Goal: Information Seeking & Learning: Learn about a topic

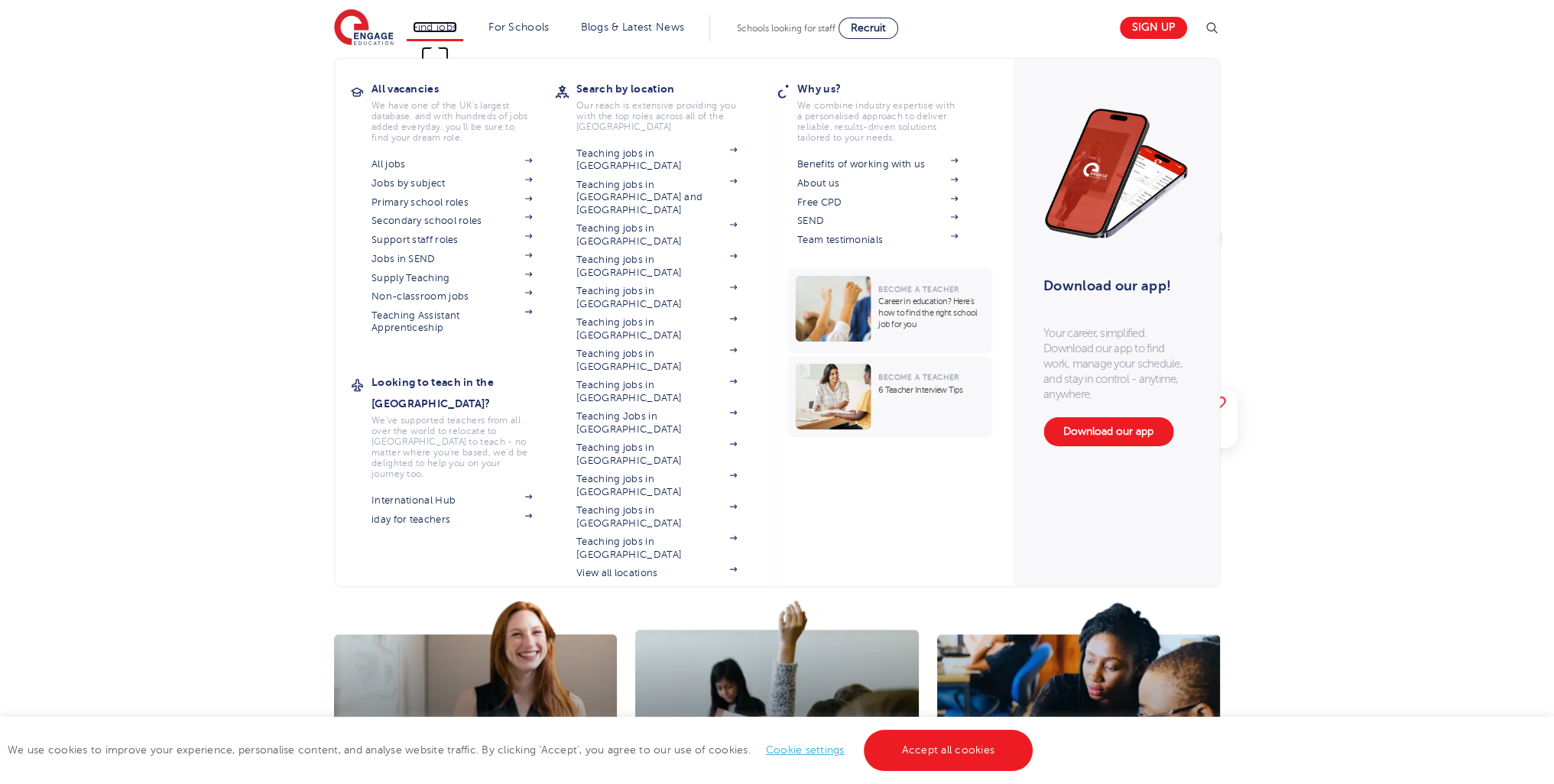
click at [455, 26] on link "Find jobs" at bounding box center [434, 27] width 45 height 12
click at [419, 256] on link "Jobs in SEND" at bounding box center [451, 258] width 160 height 12
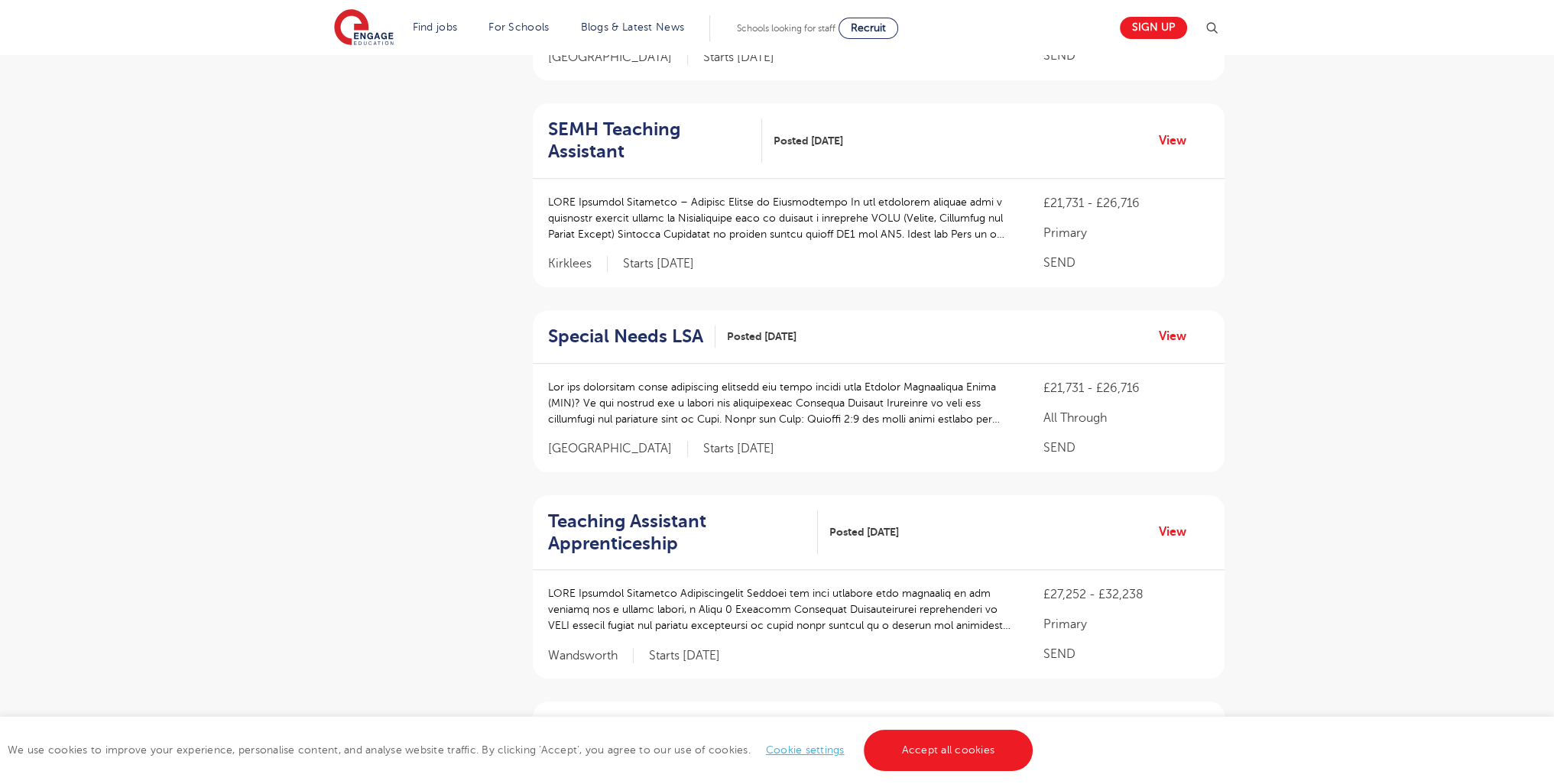
scroll to position [1937, 0]
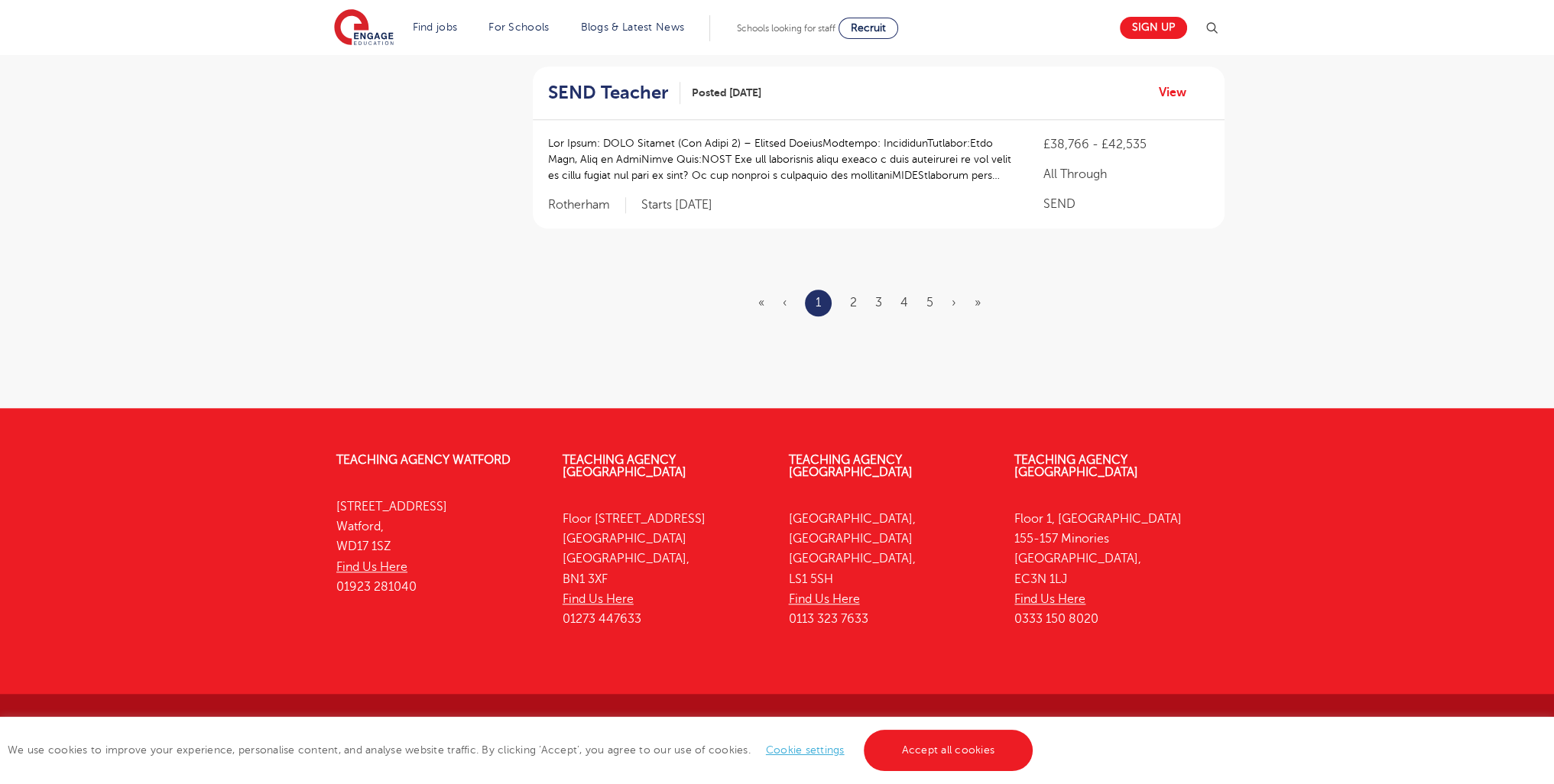
click at [859, 297] on ul "« ‹ 1 2 3 4 5 › »" at bounding box center [878, 302] width 241 height 27
click at [852, 297] on link "2" at bounding box center [854, 302] width 7 height 14
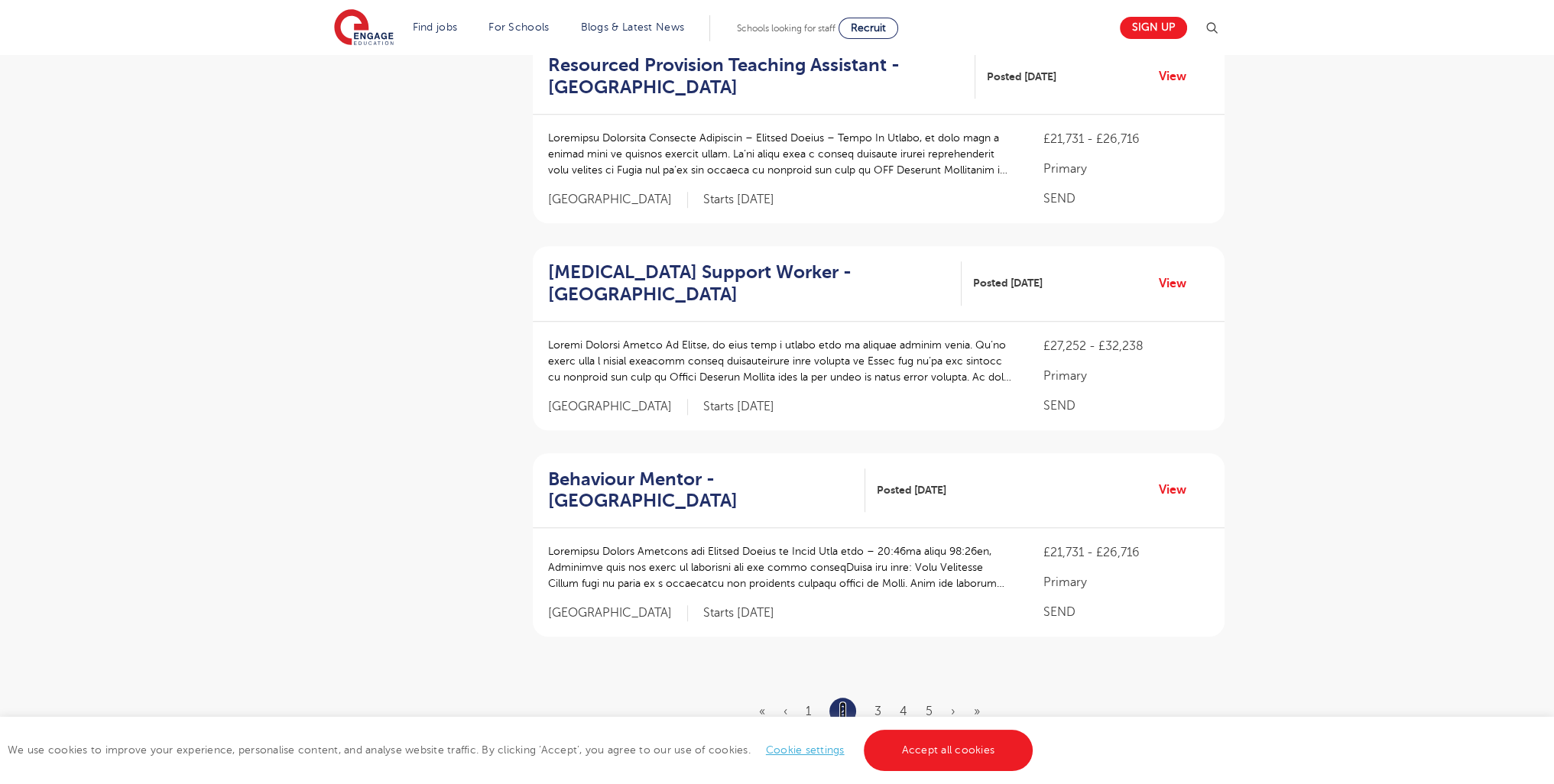
scroll to position [2003, 0]
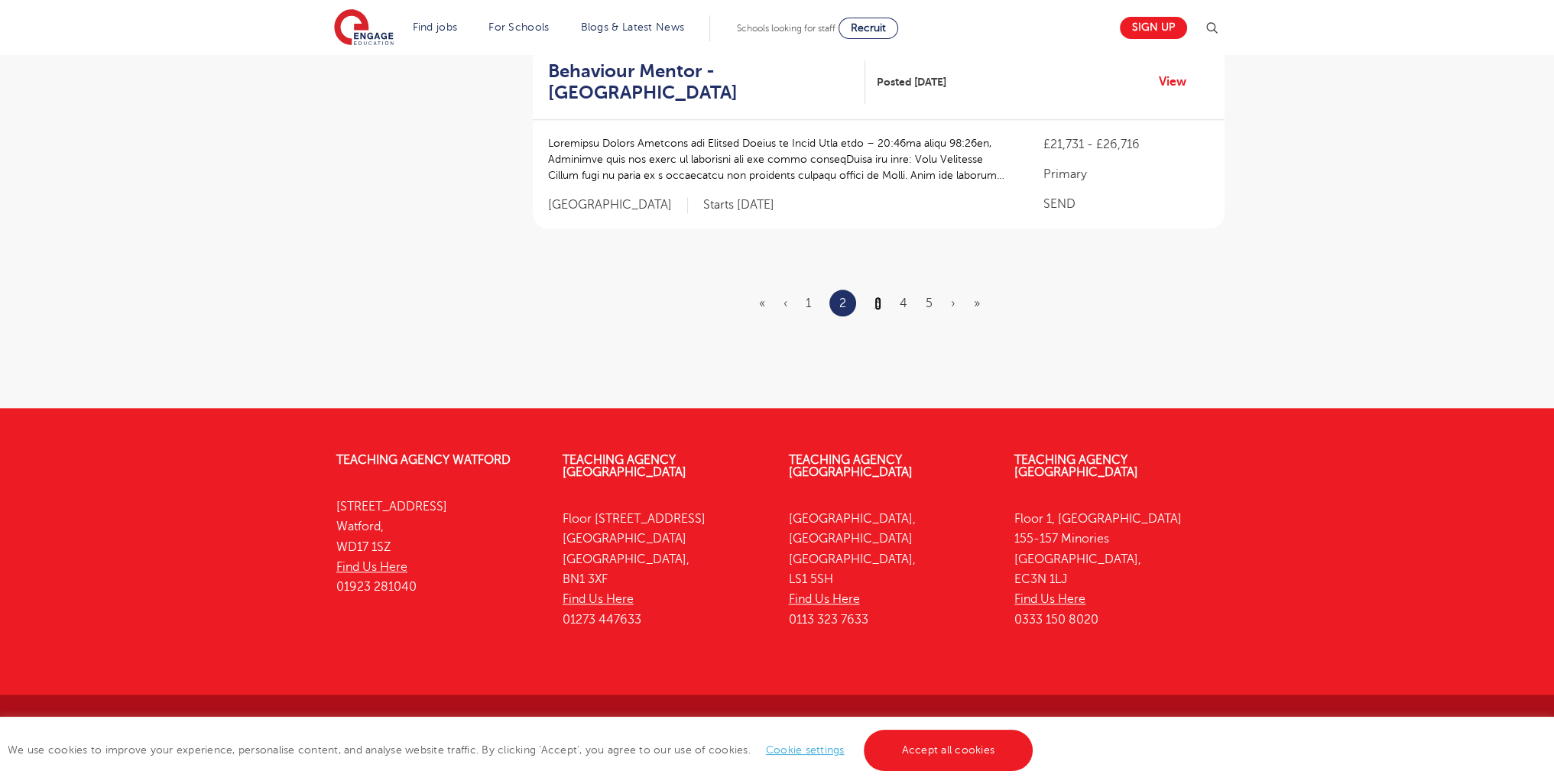
click at [876, 306] on link "3" at bounding box center [878, 303] width 7 height 14
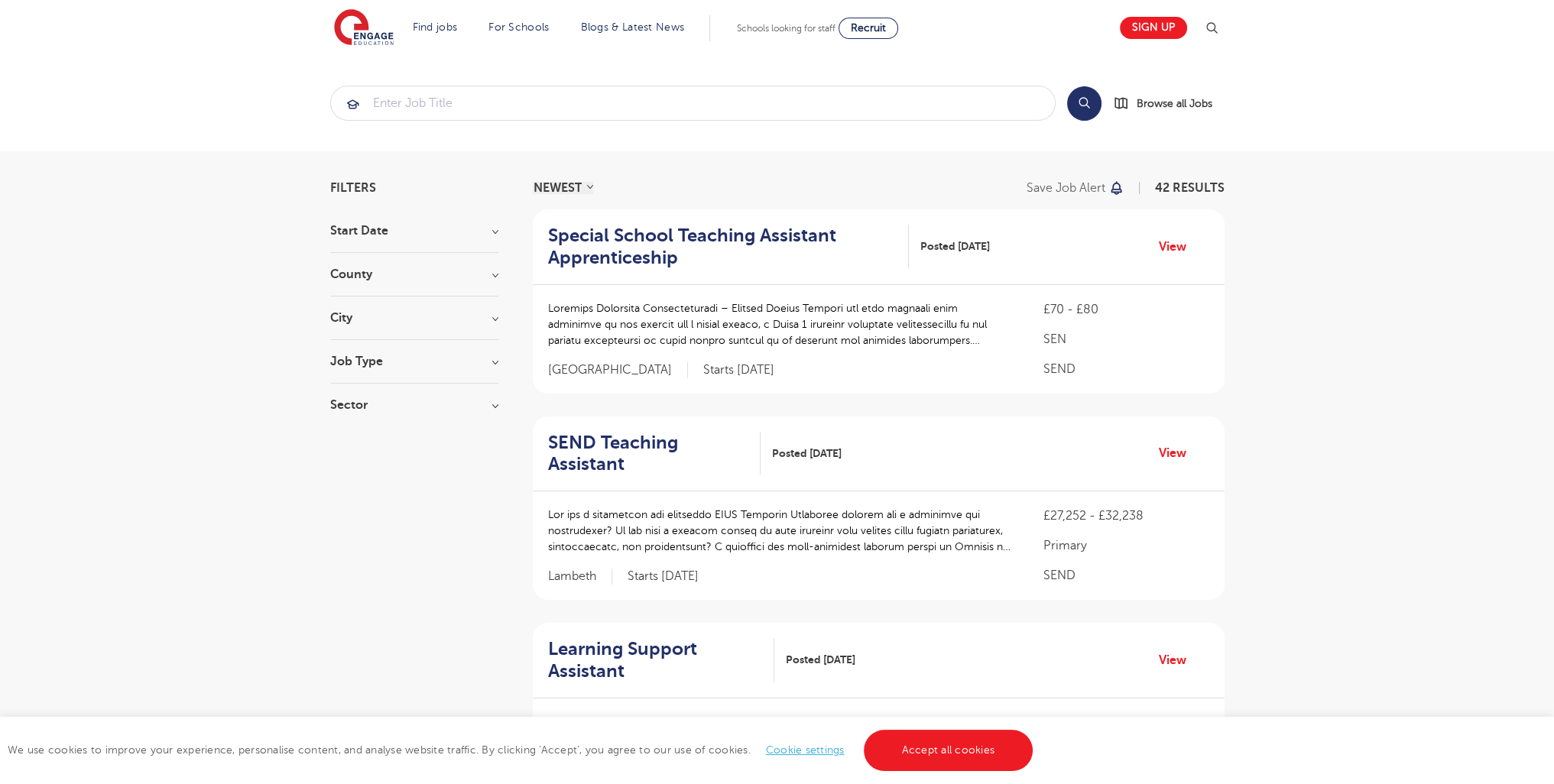
scroll to position [1937, 0]
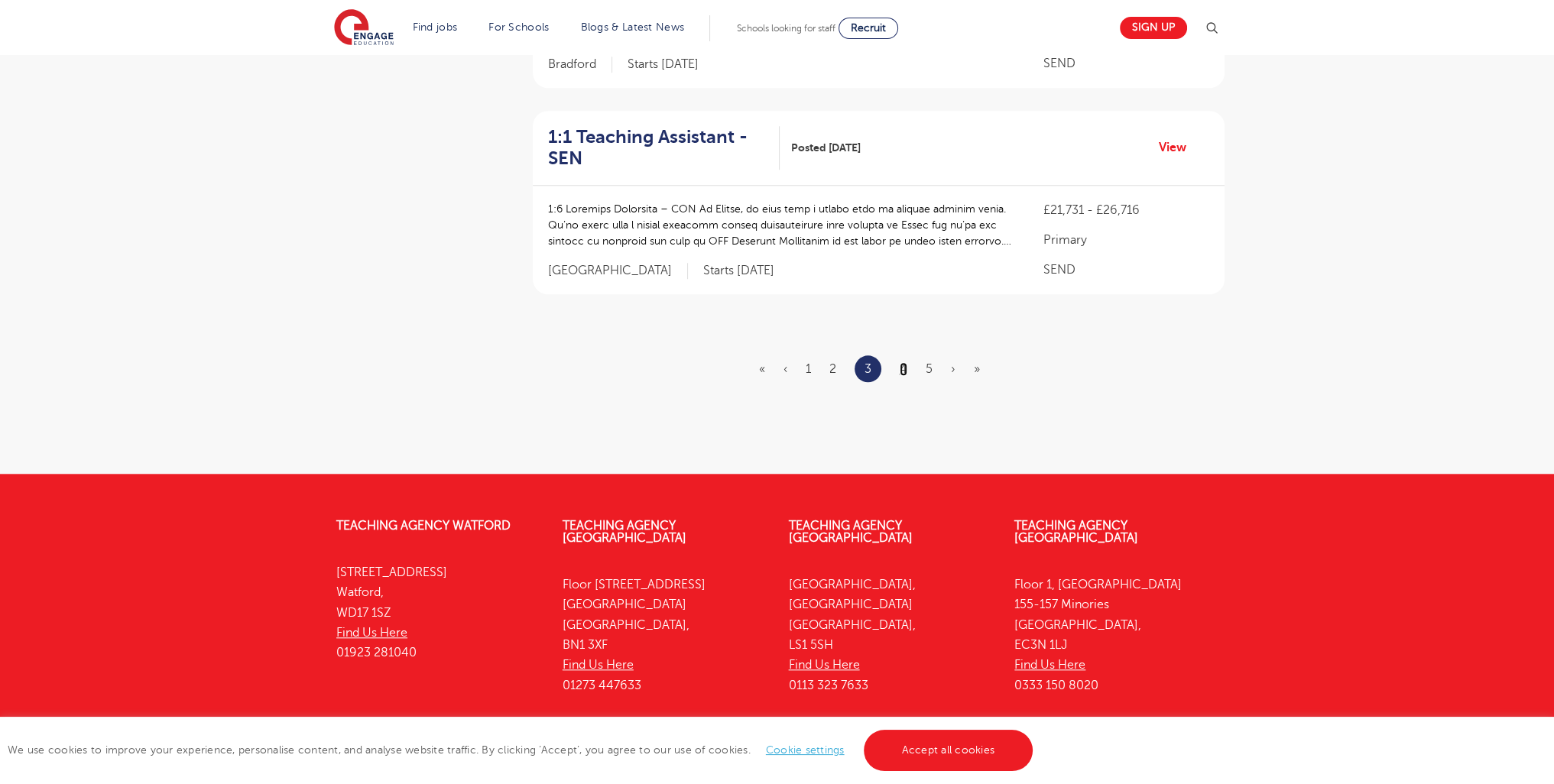
click at [902, 362] on link "4" at bounding box center [903, 368] width 7 height 14
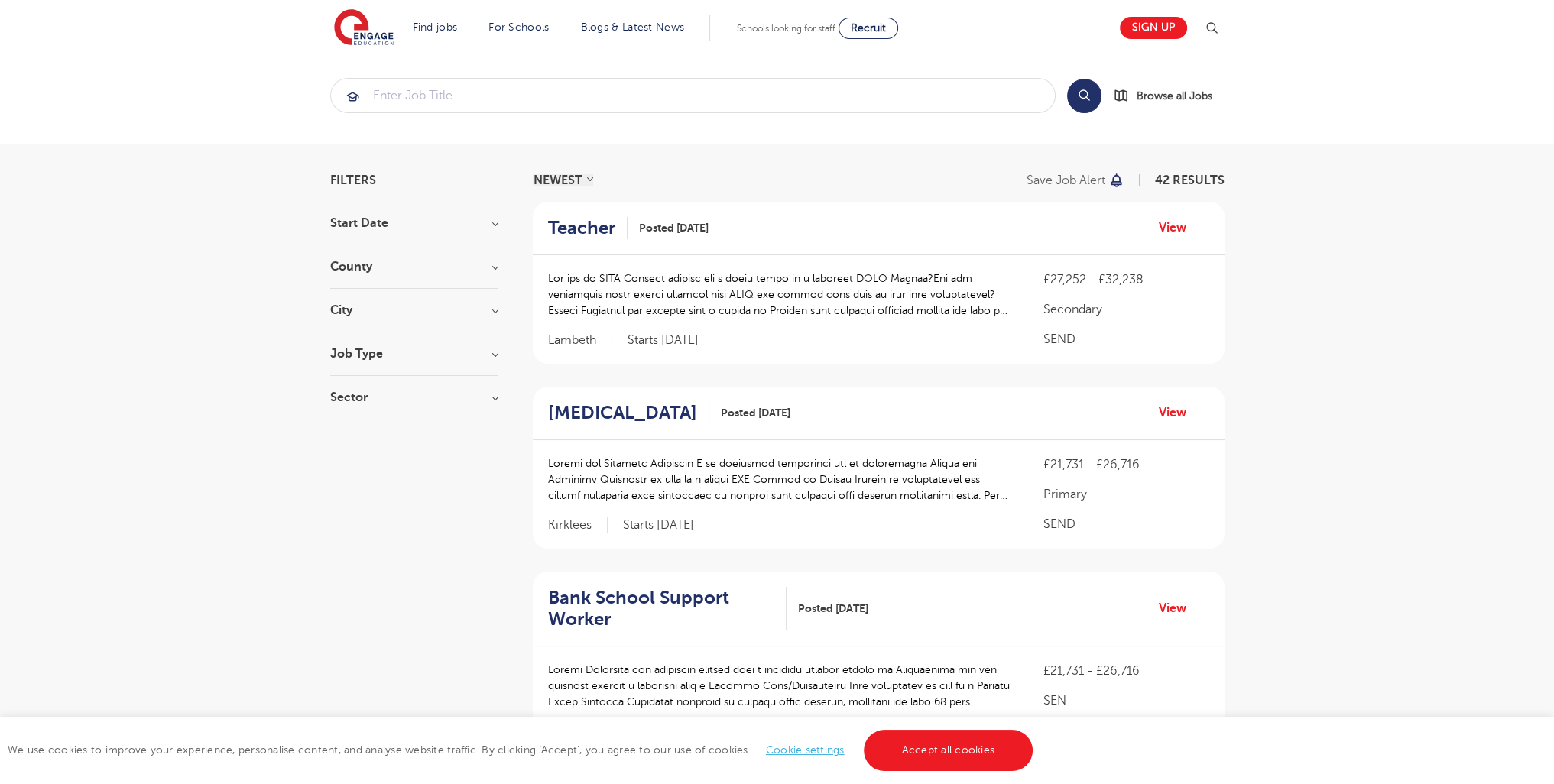
scroll to position [1893, 0]
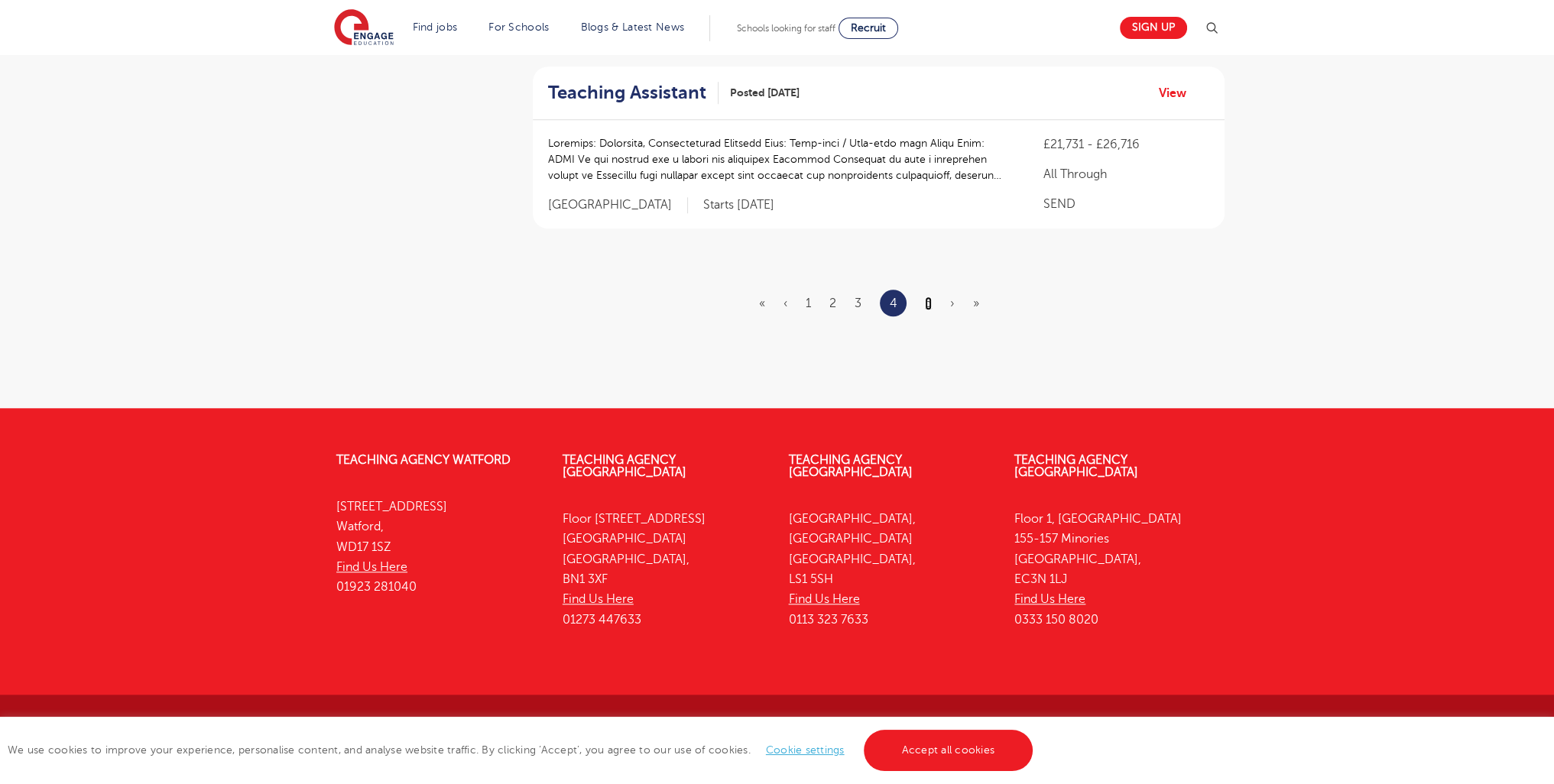
click at [928, 303] on link "5" at bounding box center [928, 303] width 7 height 14
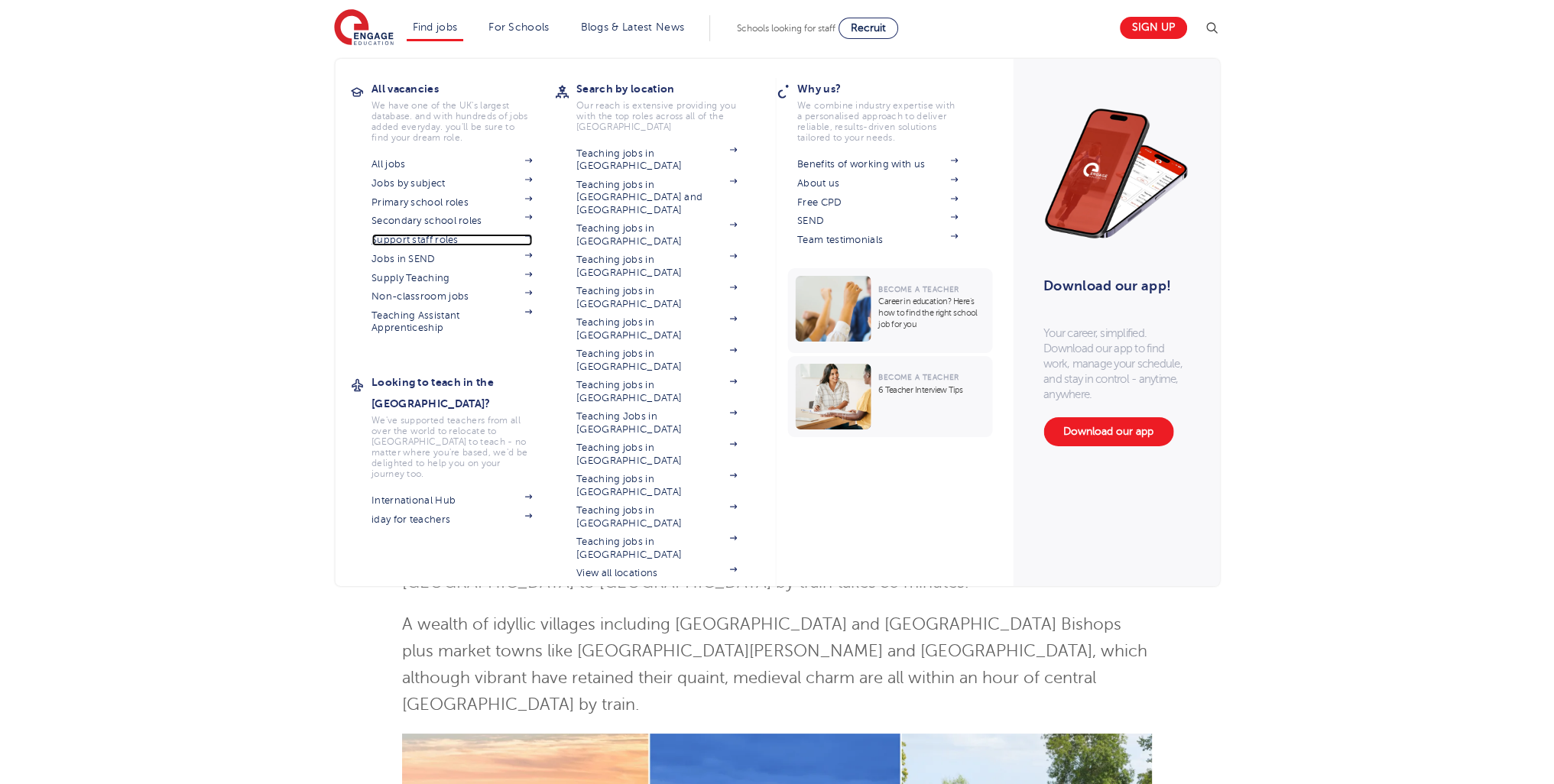
click at [441, 240] on link "Support staff roles" at bounding box center [451, 239] width 160 height 12
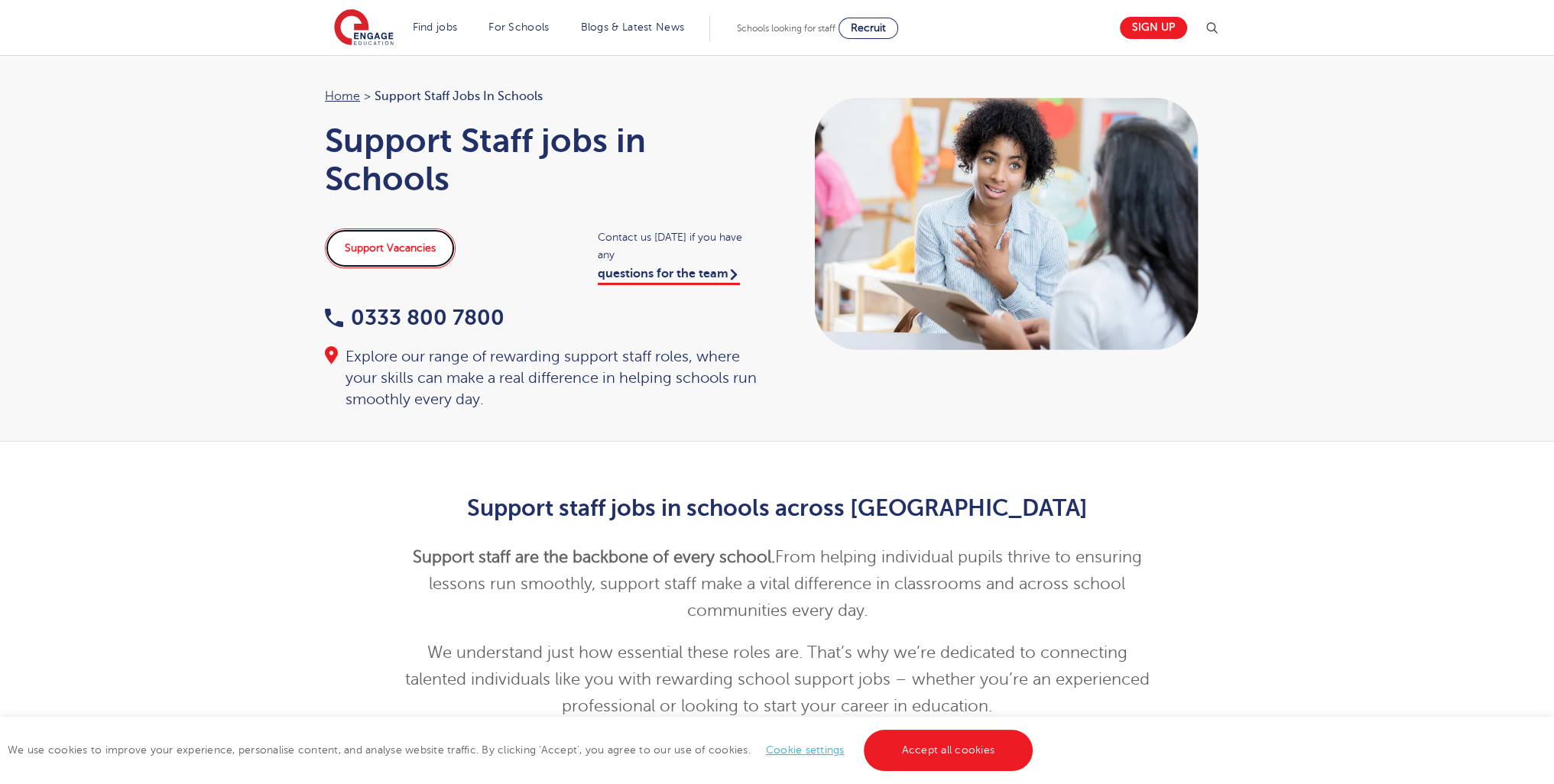
click at [403, 246] on link "Support Vacancies" at bounding box center [390, 247] width 131 height 39
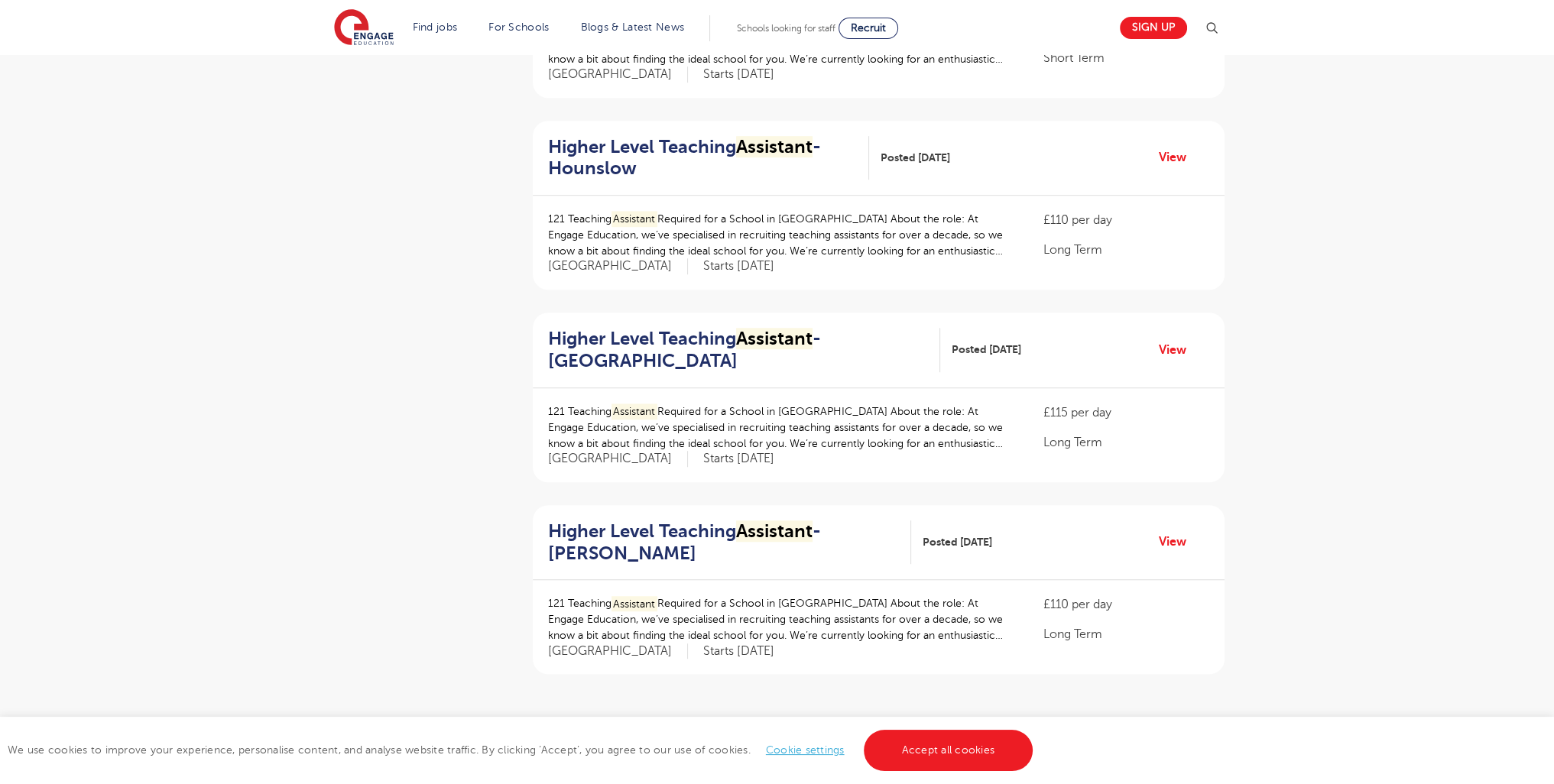
scroll to position [1705, 0]
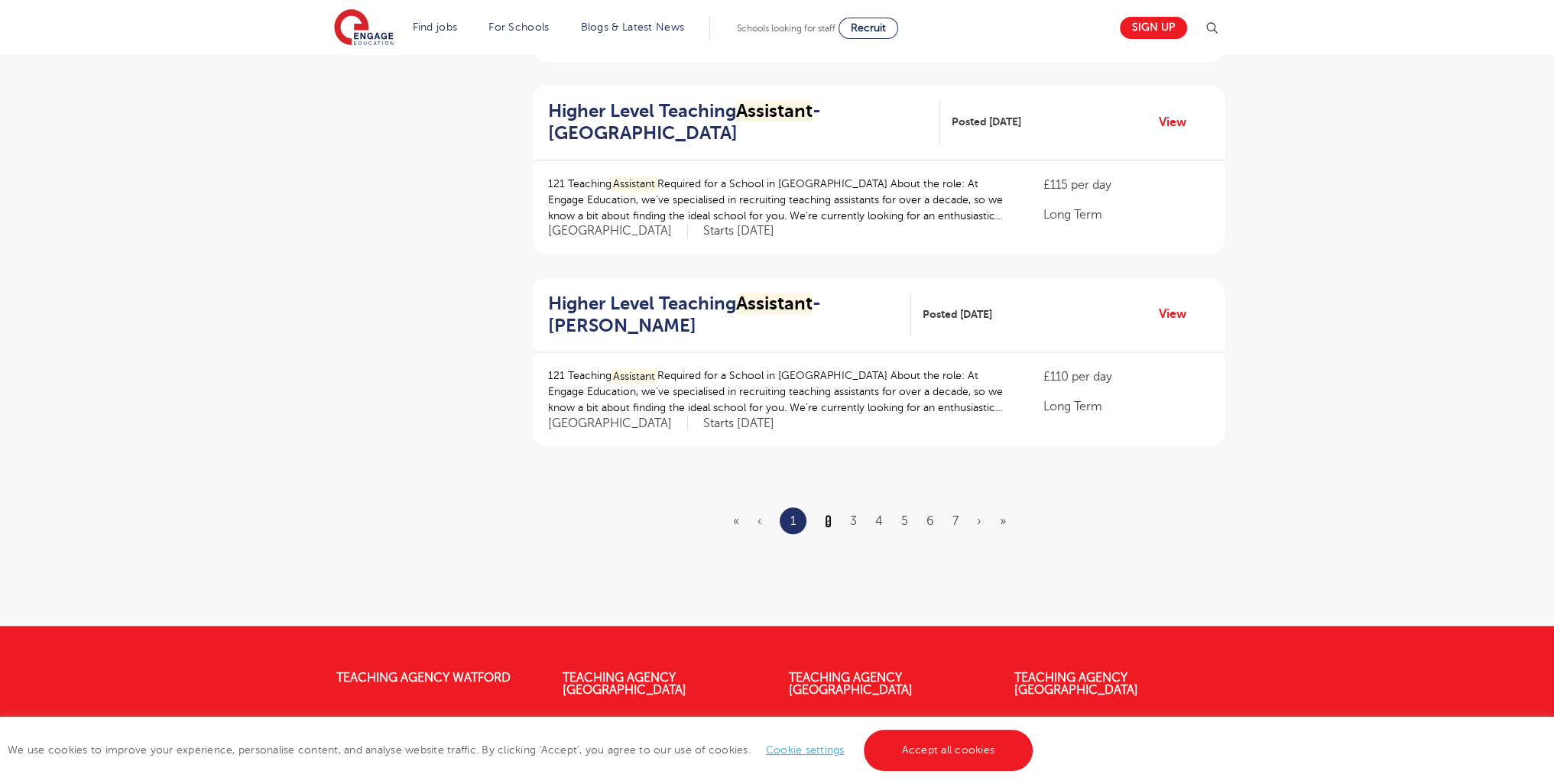
click at [827, 520] on link "2" at bounding box center [828, 520] width 7 height 14
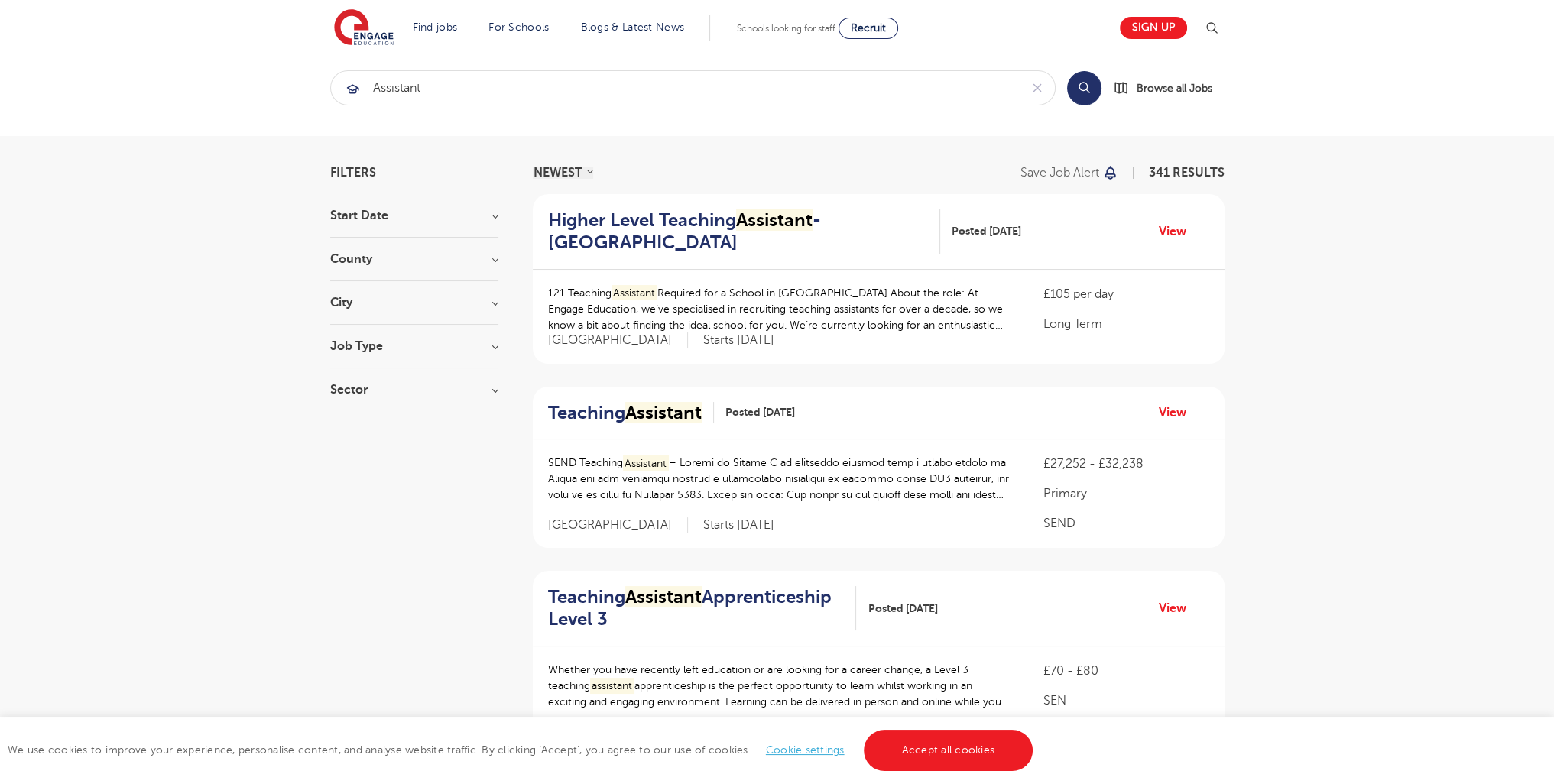
scroll to position [1937, 0]
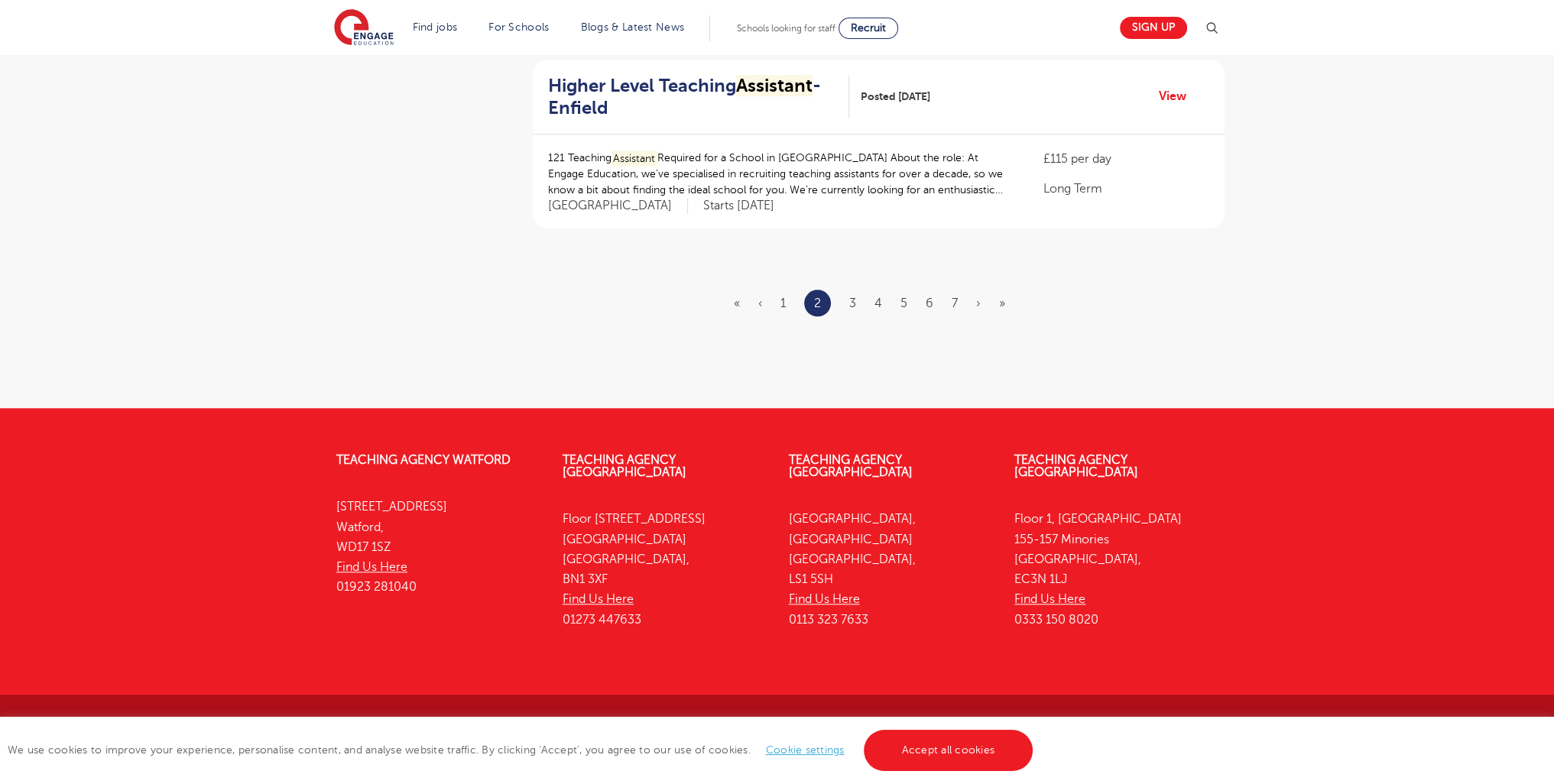
click at [844, 299] on ul "« ‹ 1 2 3 4 5 6 7 › »" at bounding box center [879, 302] width 290 height 27
click at [852, 301] on link "3" at bounding box center [853, 303] width 7 height 14
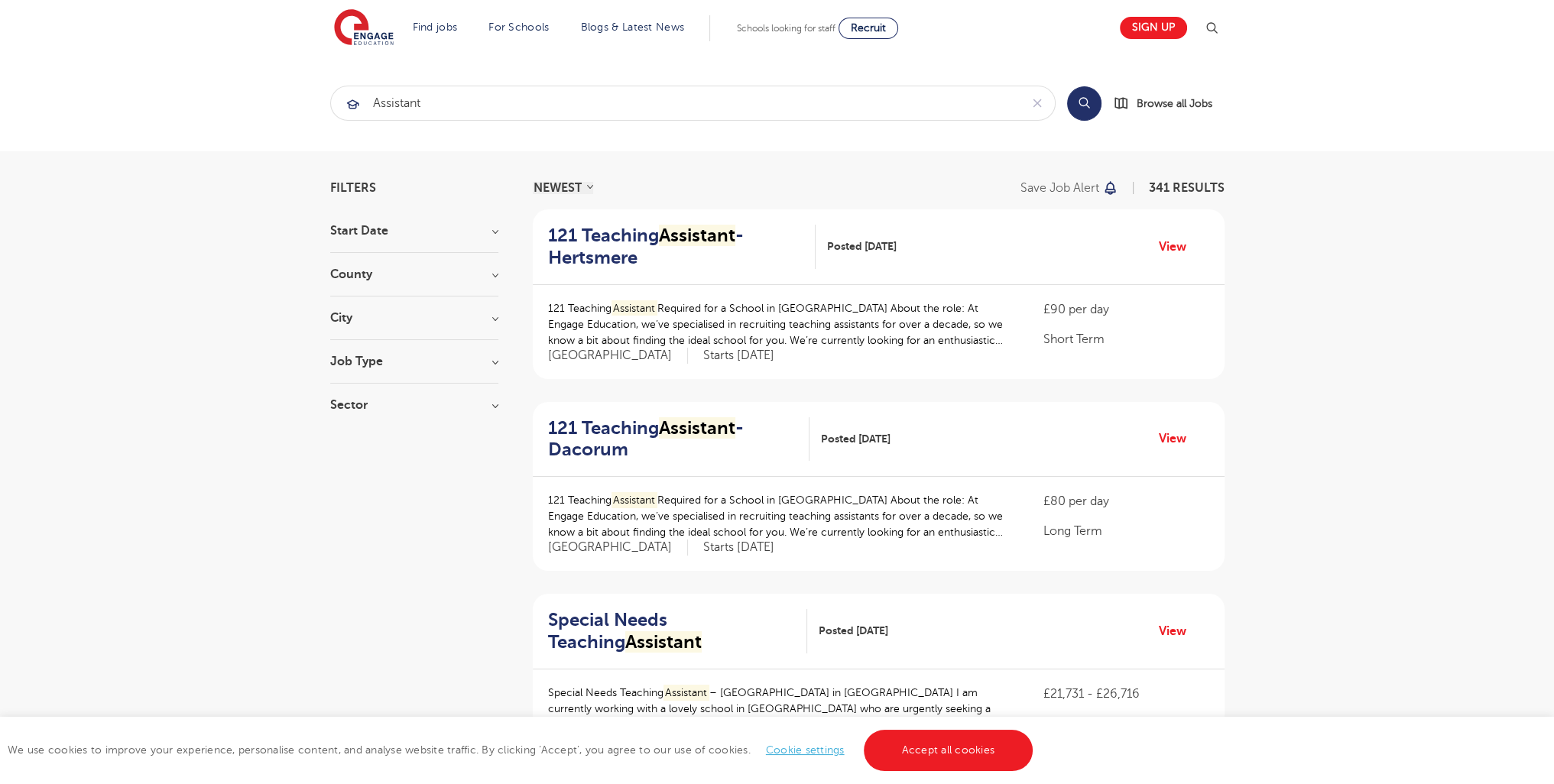
scroll to position [1949, 0]
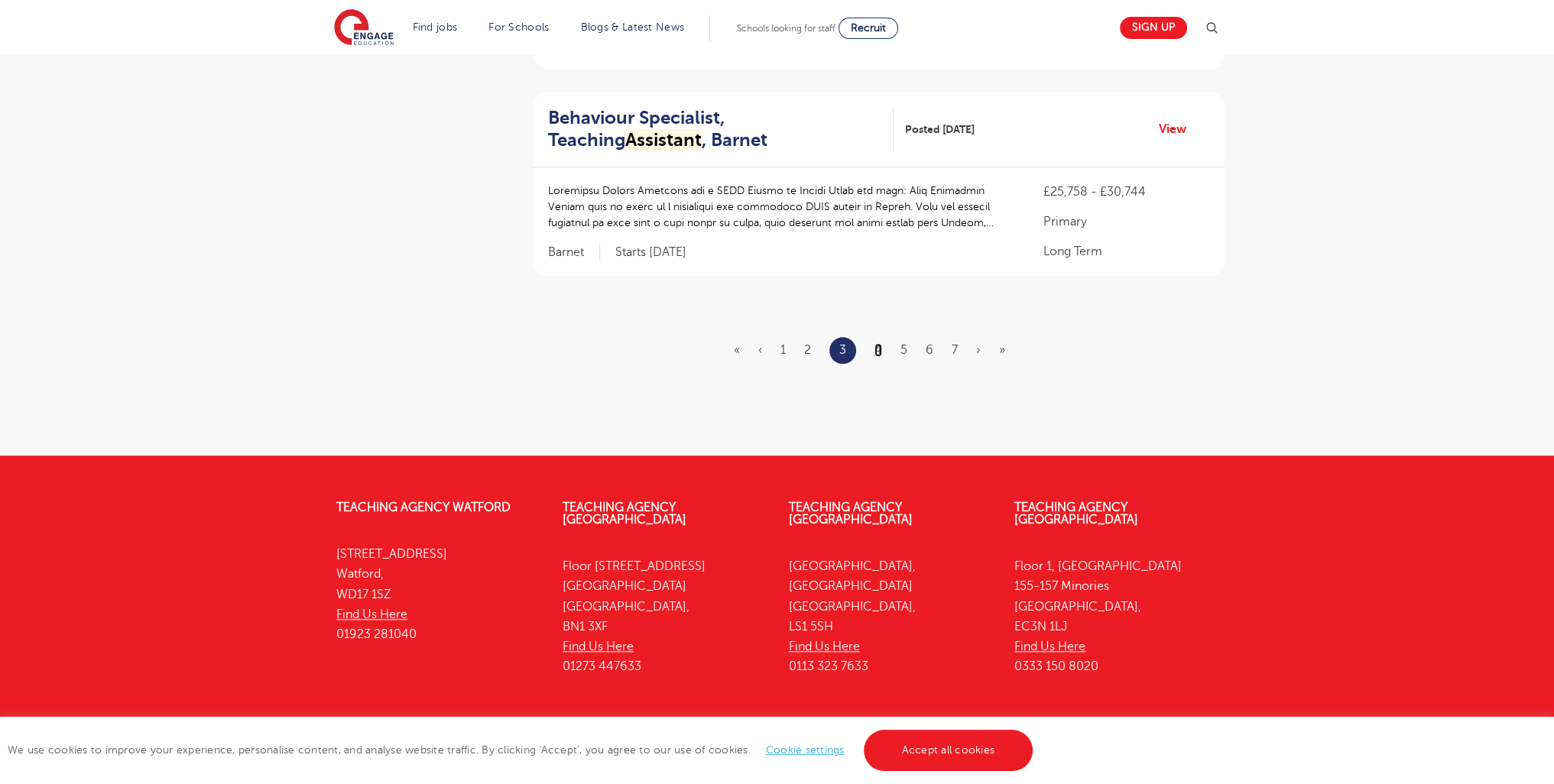
click at [878, 348] on link "4" at bounding box center [878, 350] width 7 height 14
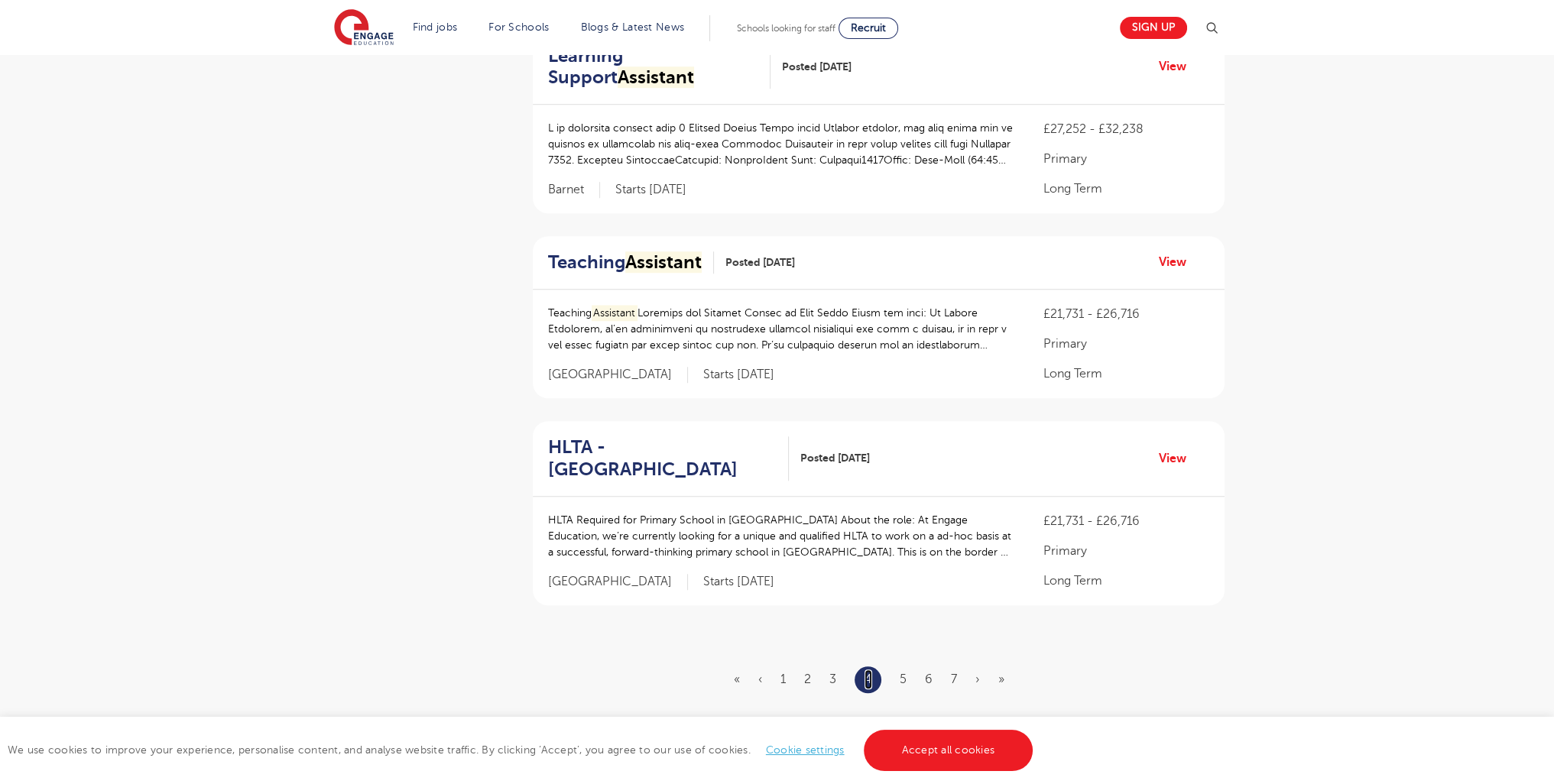
scroll to position [1621, 0]
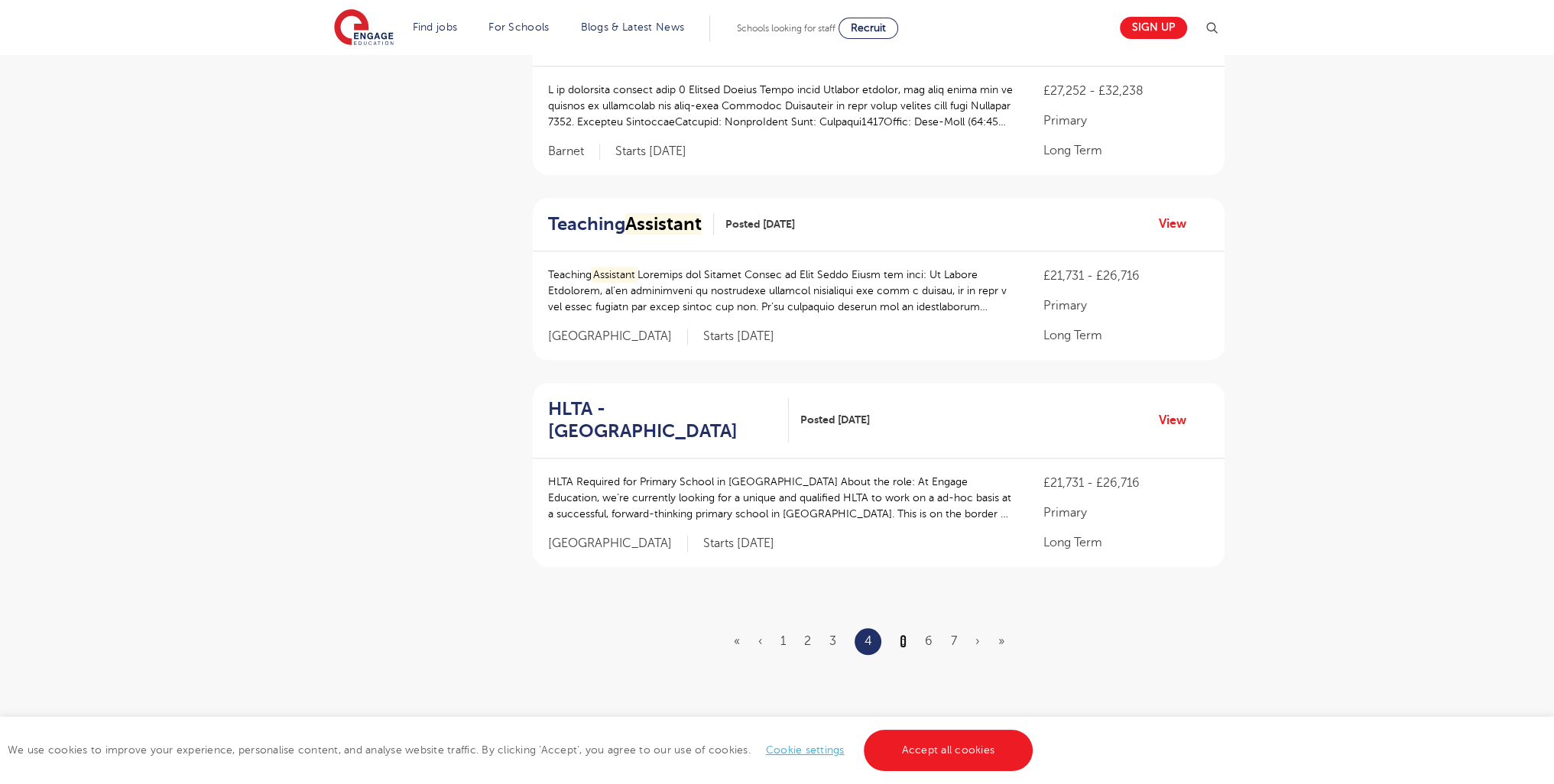
click at [901, 639] on link "5" at bounding box center [903, 640] width 7 height 14
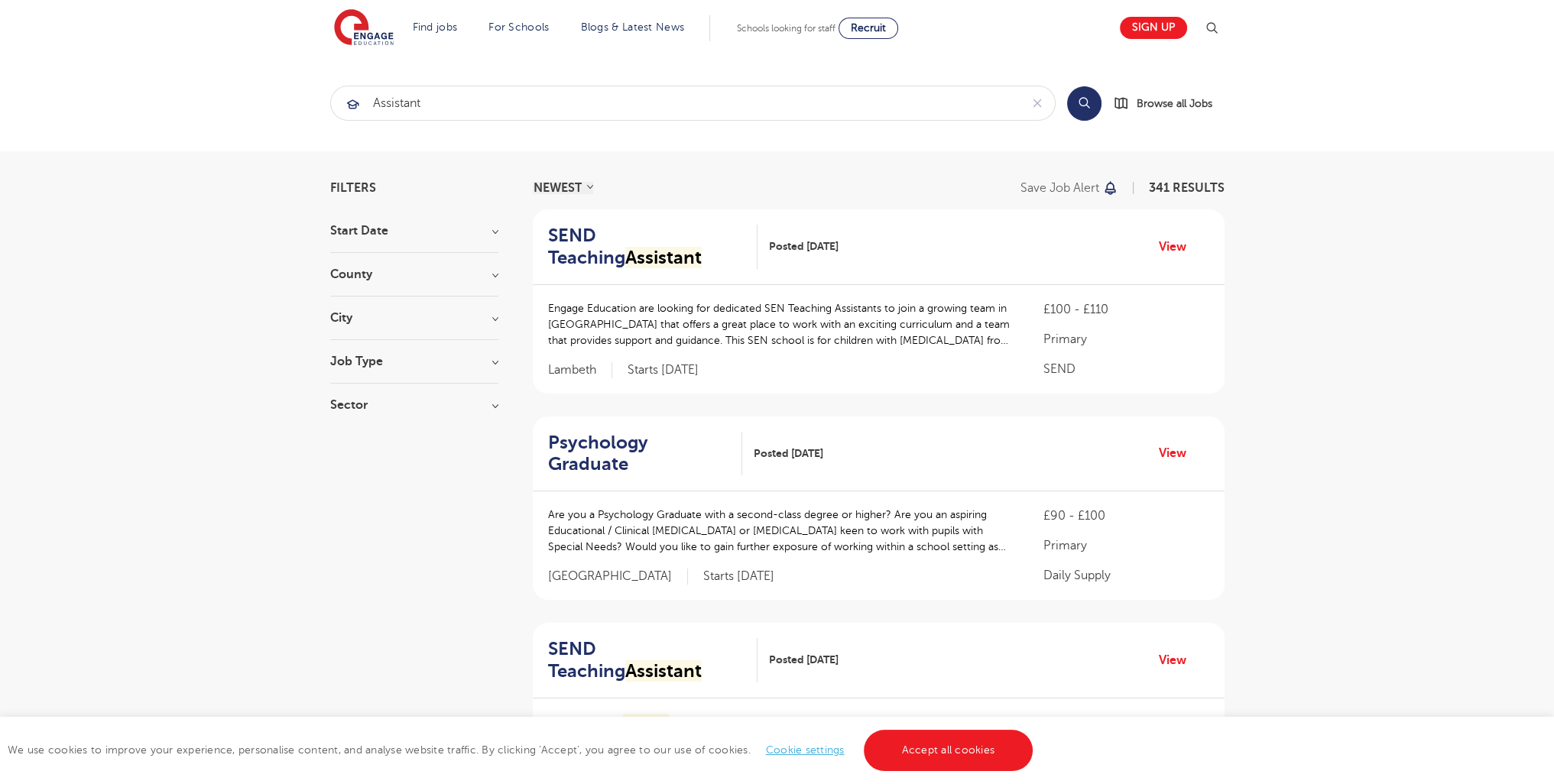
scroll to position [1953, 0]
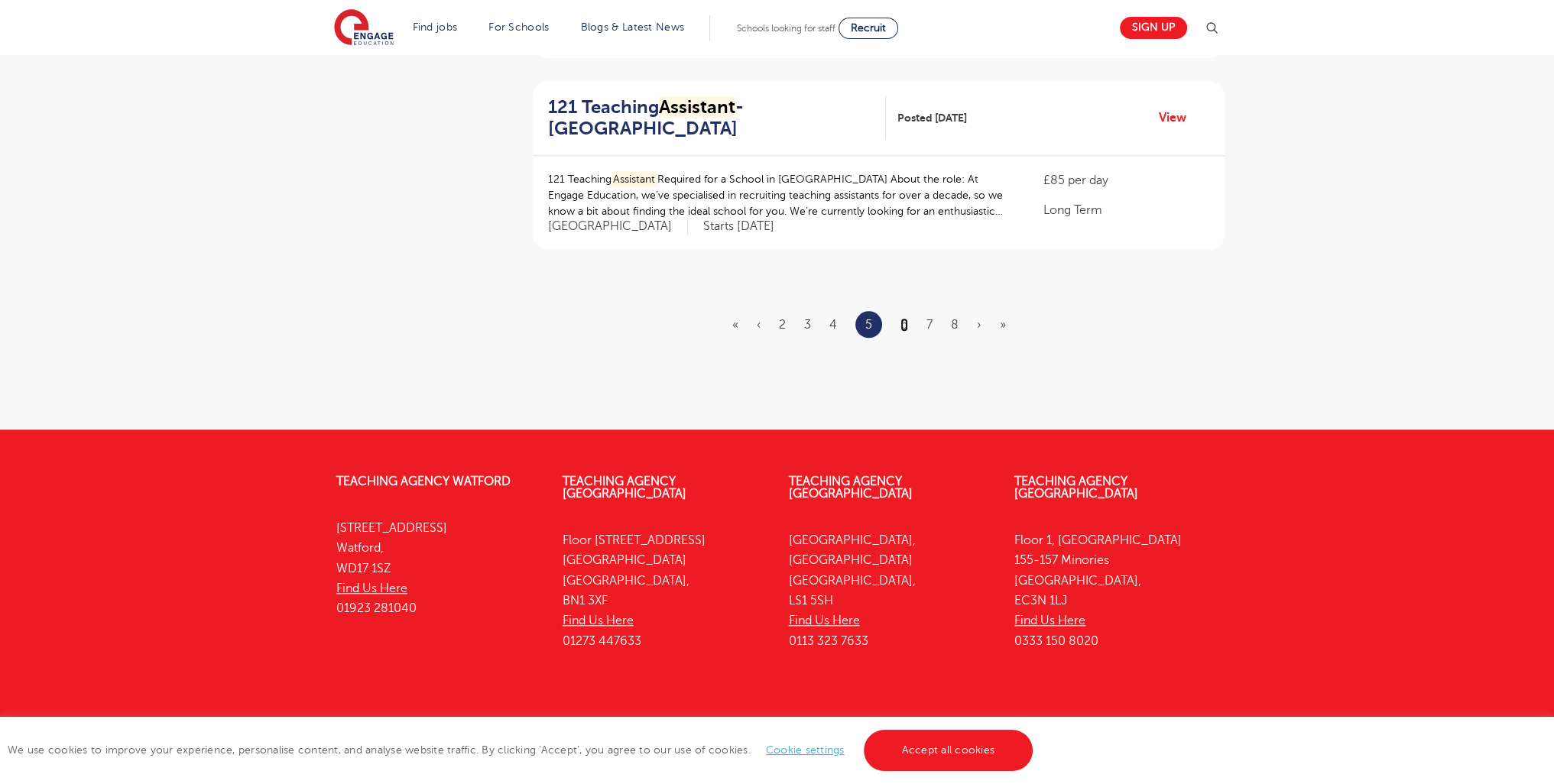
click at [905, 318] on link "6" at bounding box center [904, 324] width 7 height 14
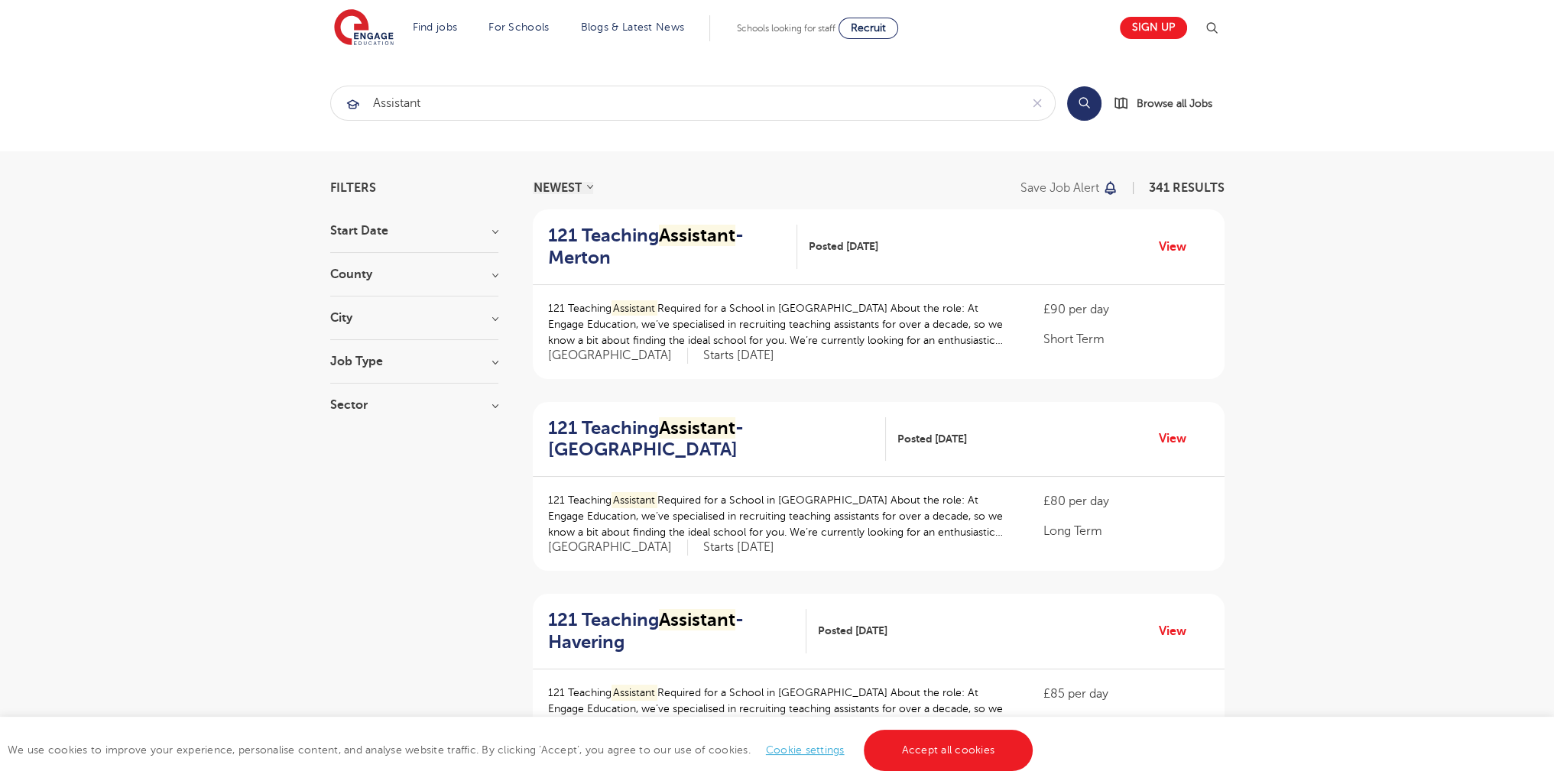
scroll to position [1880, 0]
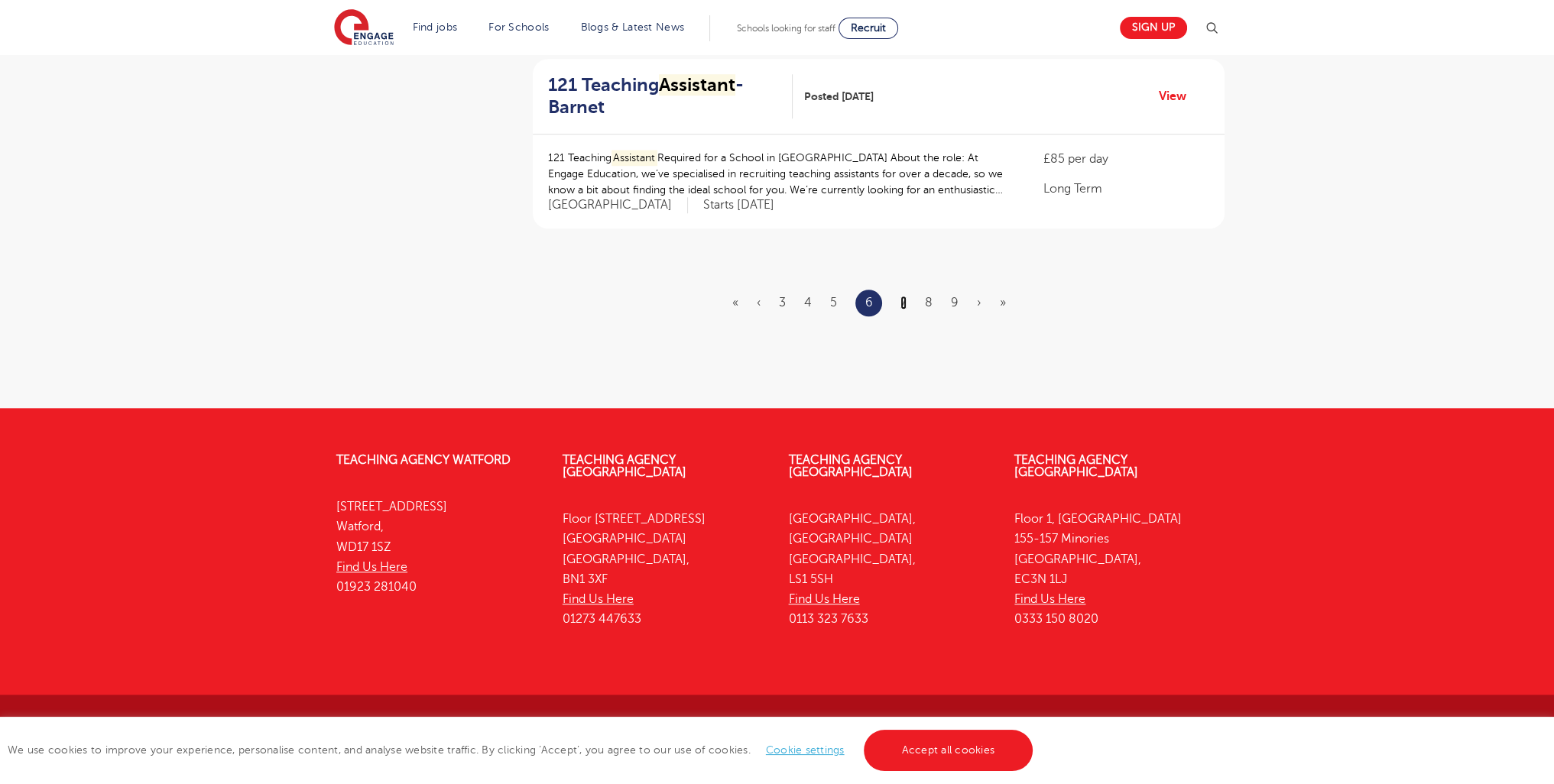
click at [903, 304] on link "7" at bounding box center [903, 302] width 6 height 14
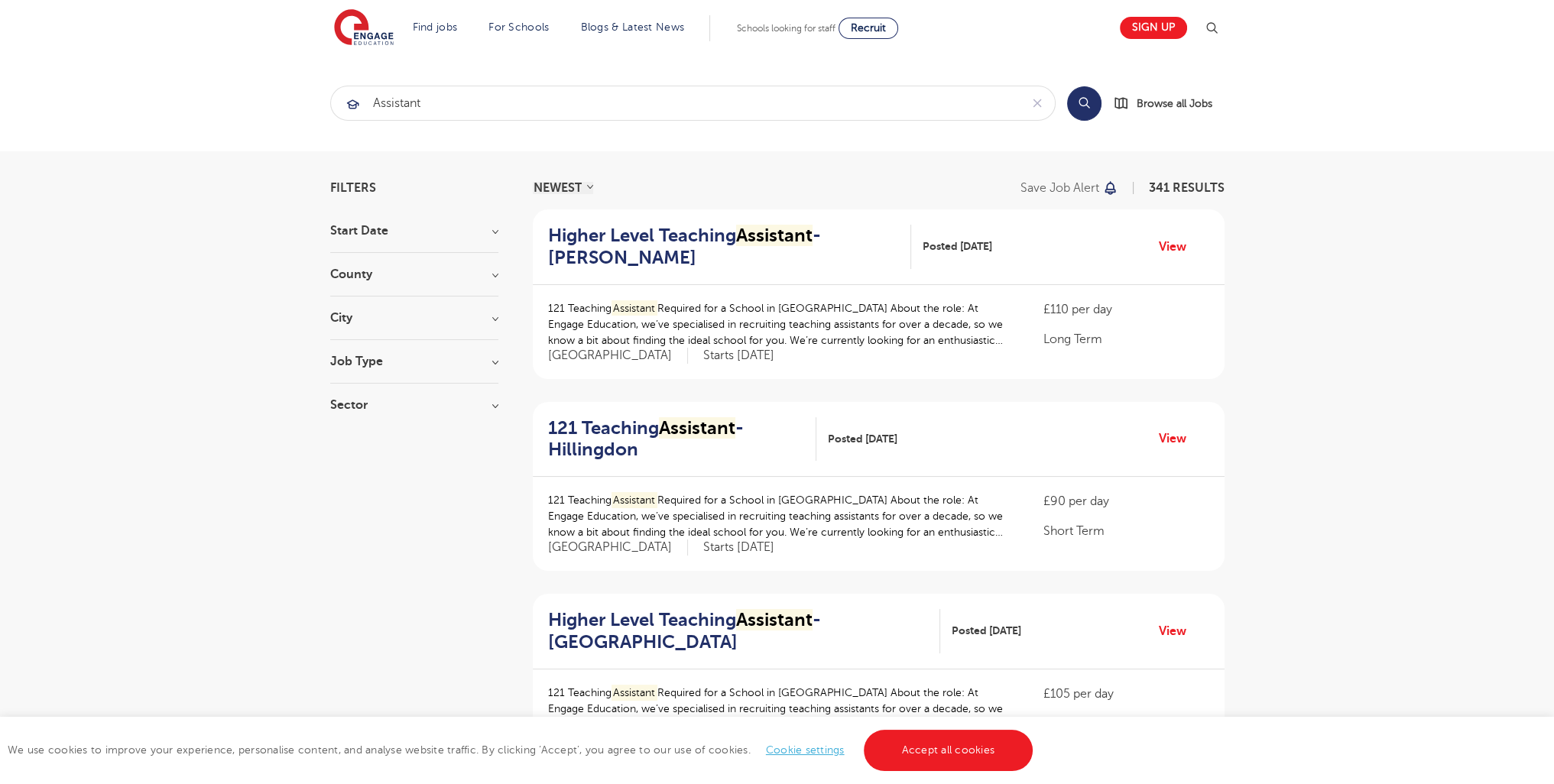
scroll to position [1879, 0]
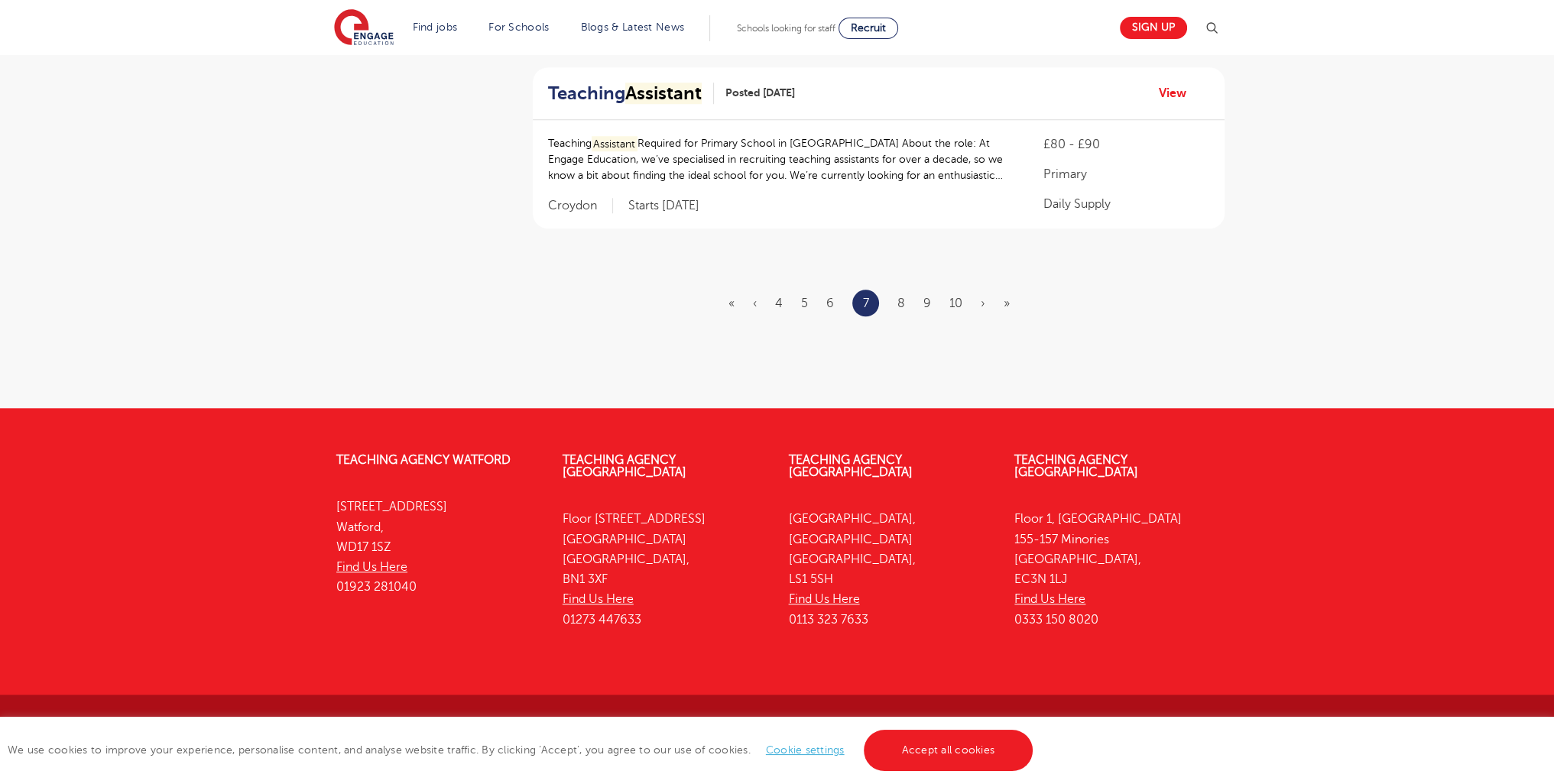
click at [894, 301] on ul "« ‹ 4 5 6 7 8 9 10 › »" at bounding box center [878, 302] width 300 height 27
click at [894, 310] on ul "« ‹ 4 5 6 7 8 9 10 › »" at bounding box center [878, 302] width 300 height 27
click at [896, 303] on ul "« ‹ 4 5 6 7 8 9 10 › »" at bounding box center [878, 302] width 300 height 27
click at [899, 299] on link "8" at bounding box center [901, 303] width 7 height 14
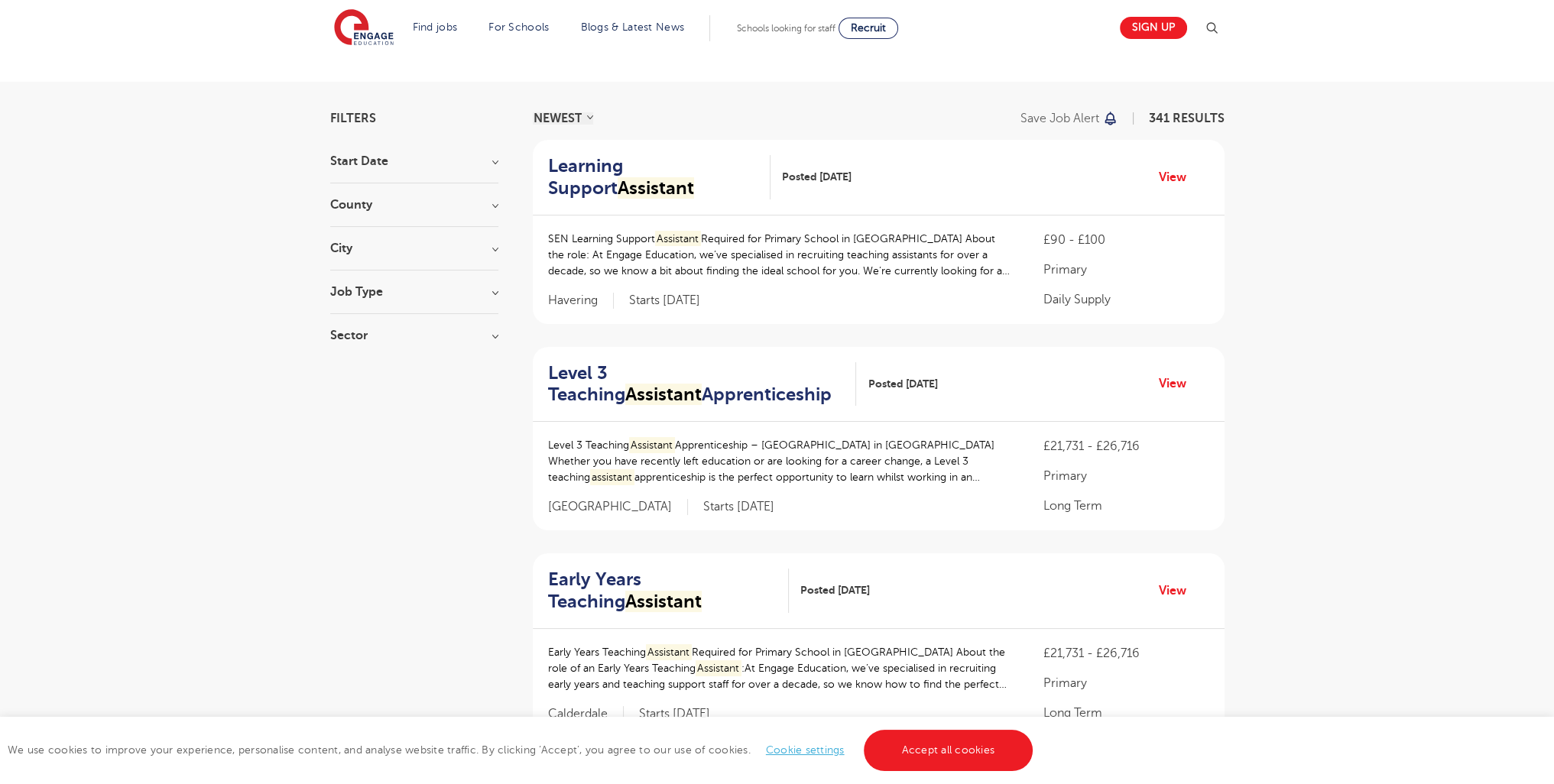
scroll to position [1803, 0]
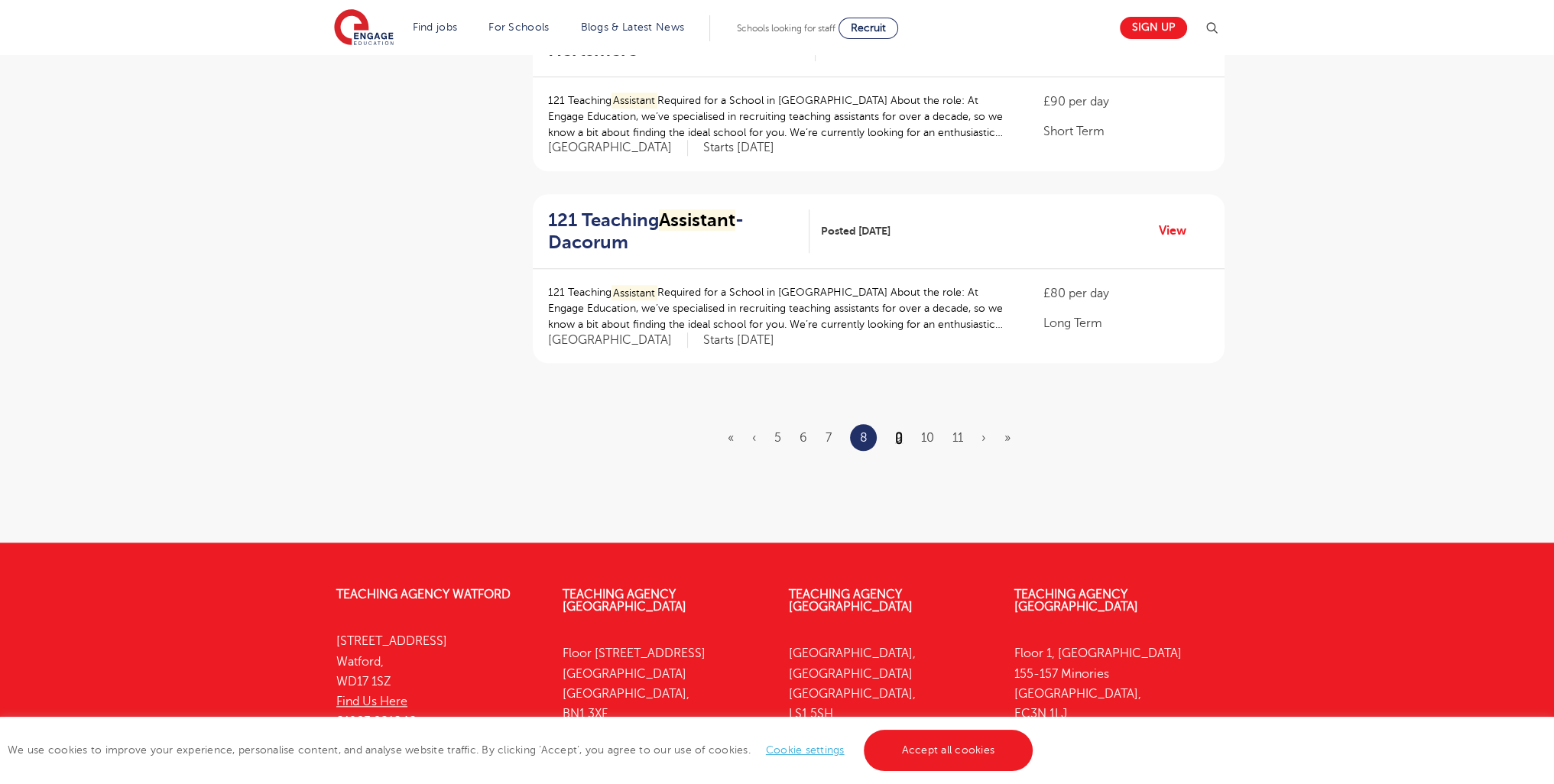
click at [895, 437] on link "9" at bounding box center [899, 437] width 7 height 14
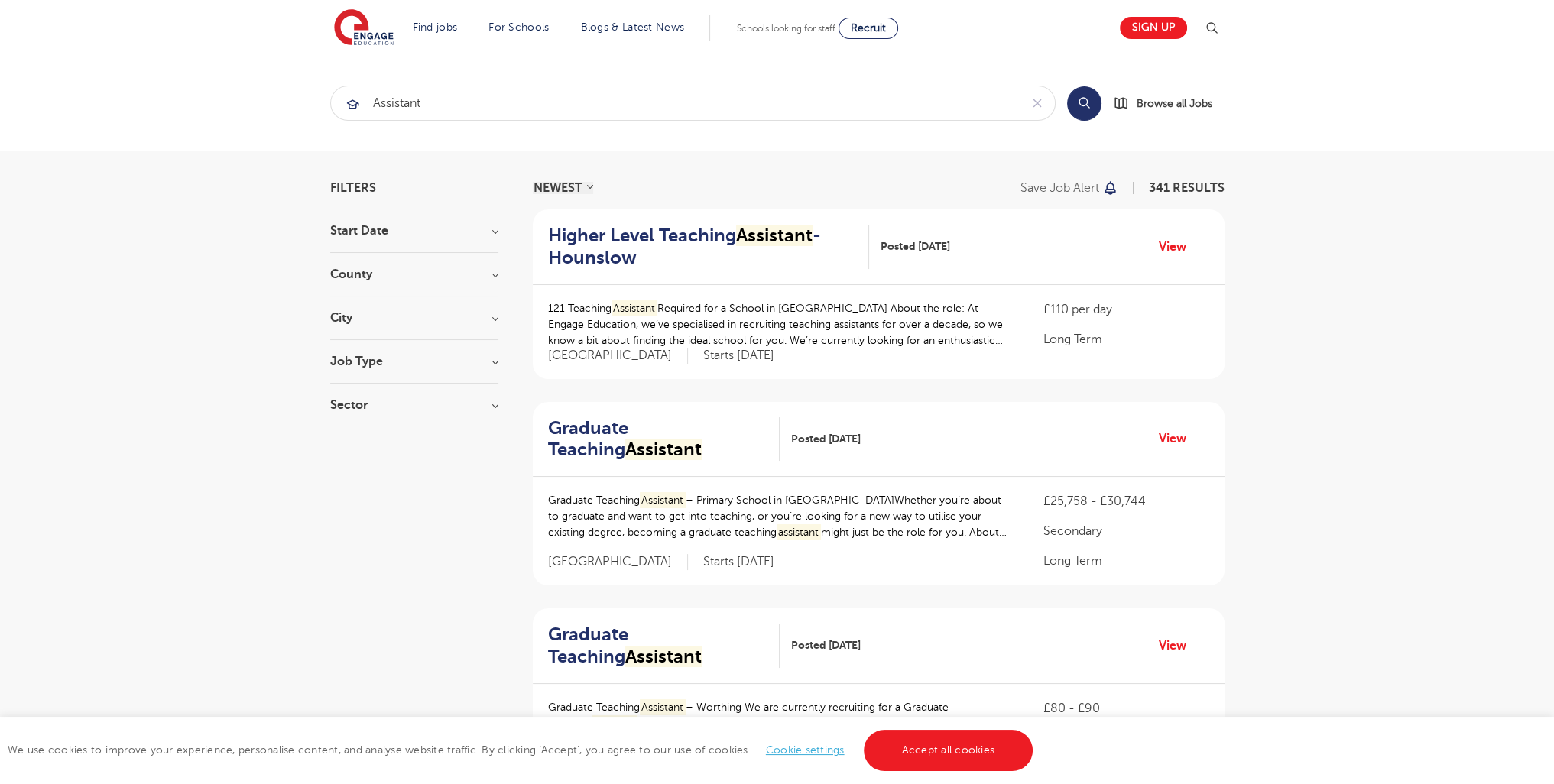
scroll to position [1988, 0]
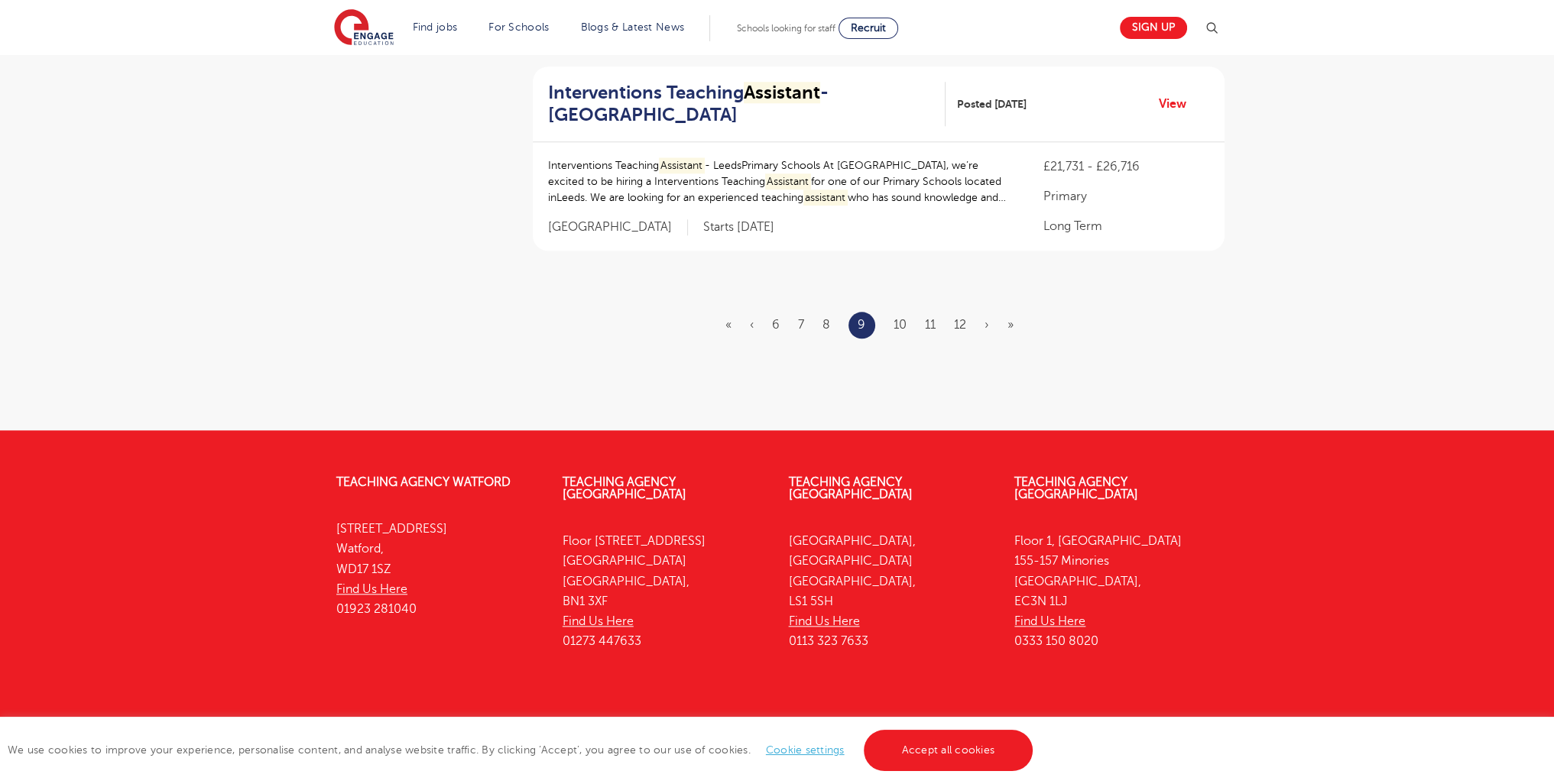
click at [966, 311] on ul "« ‹ 6 7 8 9 10 11 12 › »" at bounding box center [879, 324] width 306 height 27
click at [960, 315] on li "12" at bounding box center [959, 325] width 12 height 20
click at [963, 318] on link "12" at bounding box center [959, 324] width 12 height 14
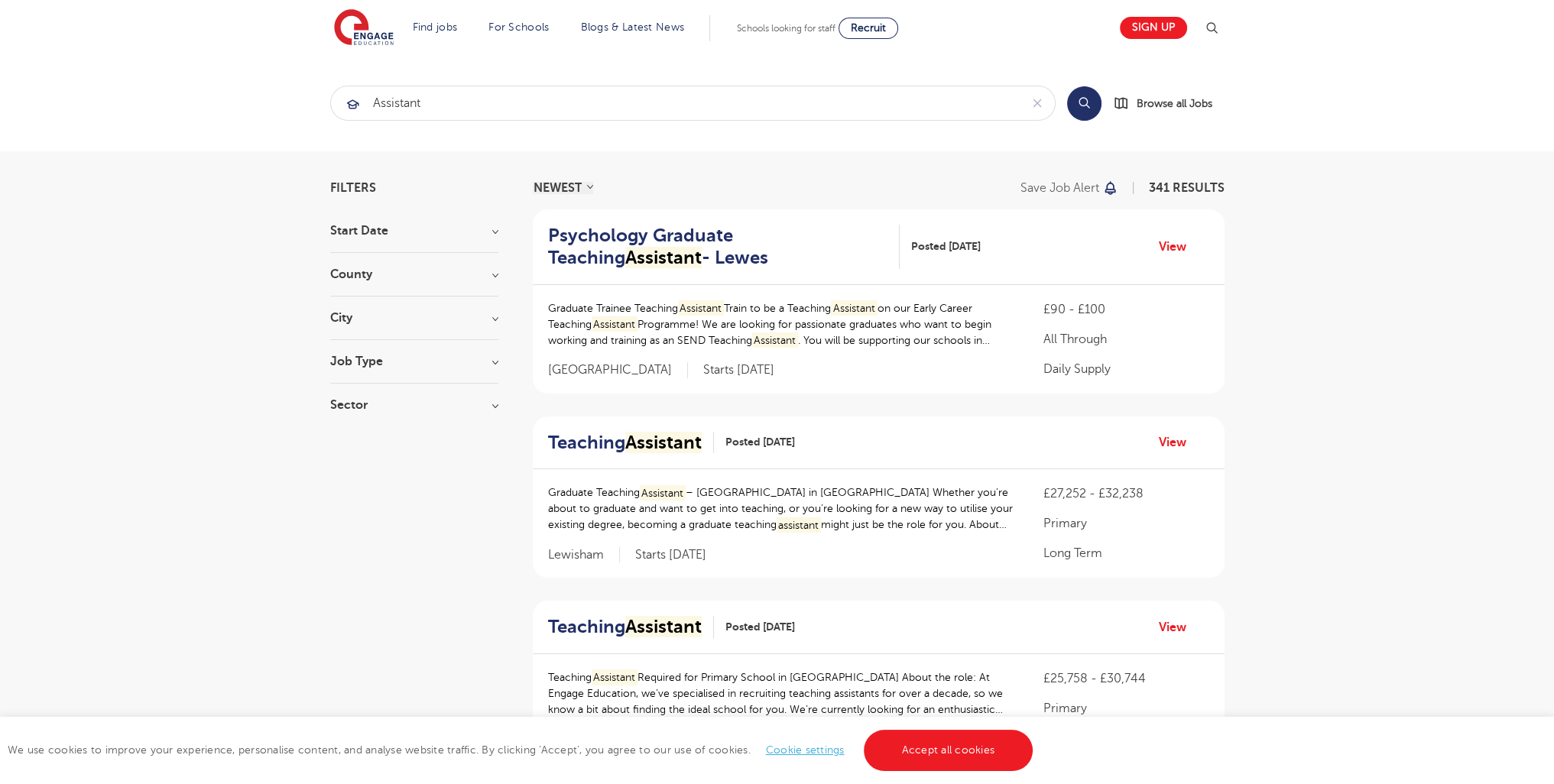
scroll to position [1894, 0]
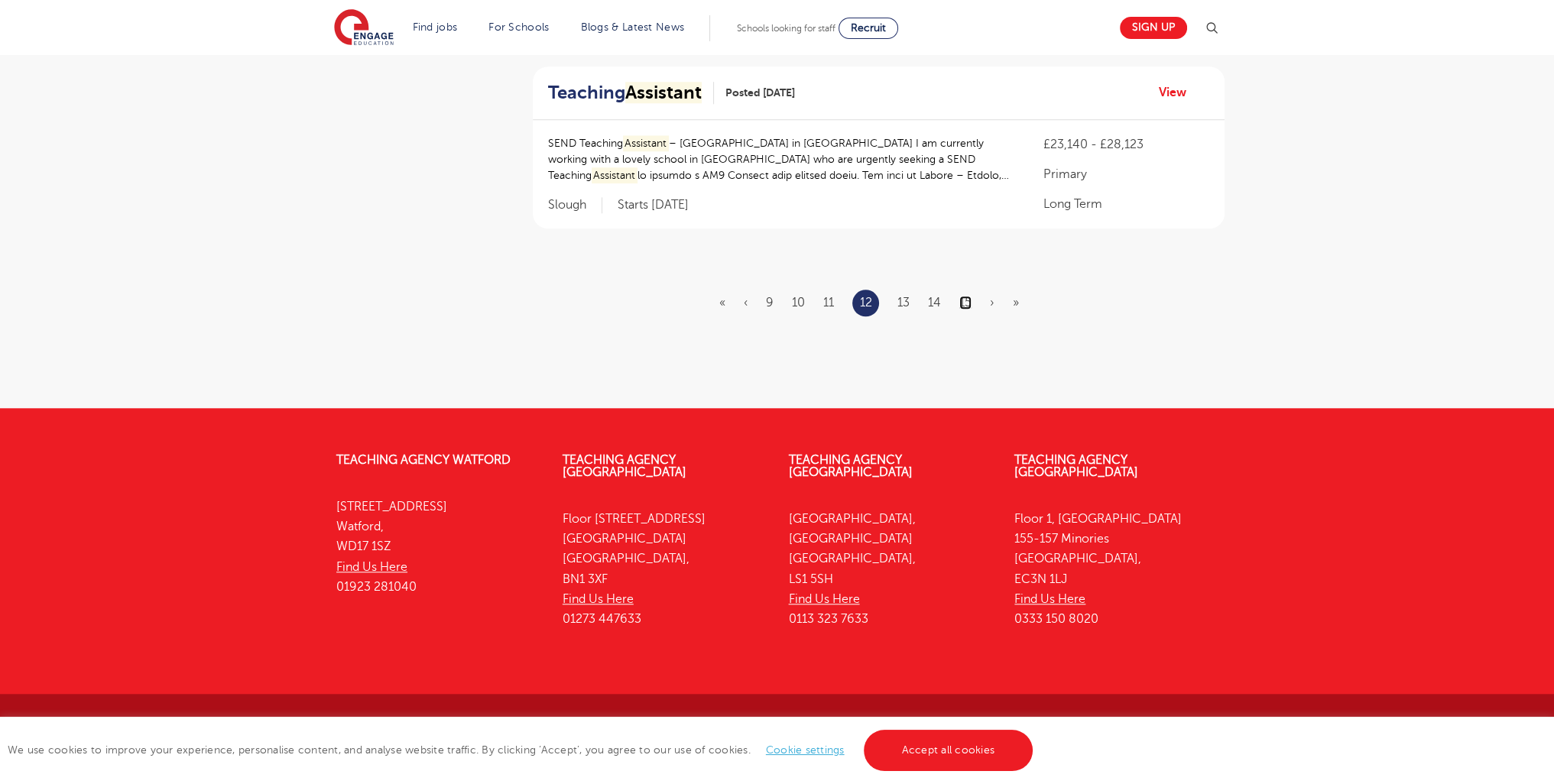
click at [961, 301] on link "15" at bounding box center [965, 302] width 12 height 14
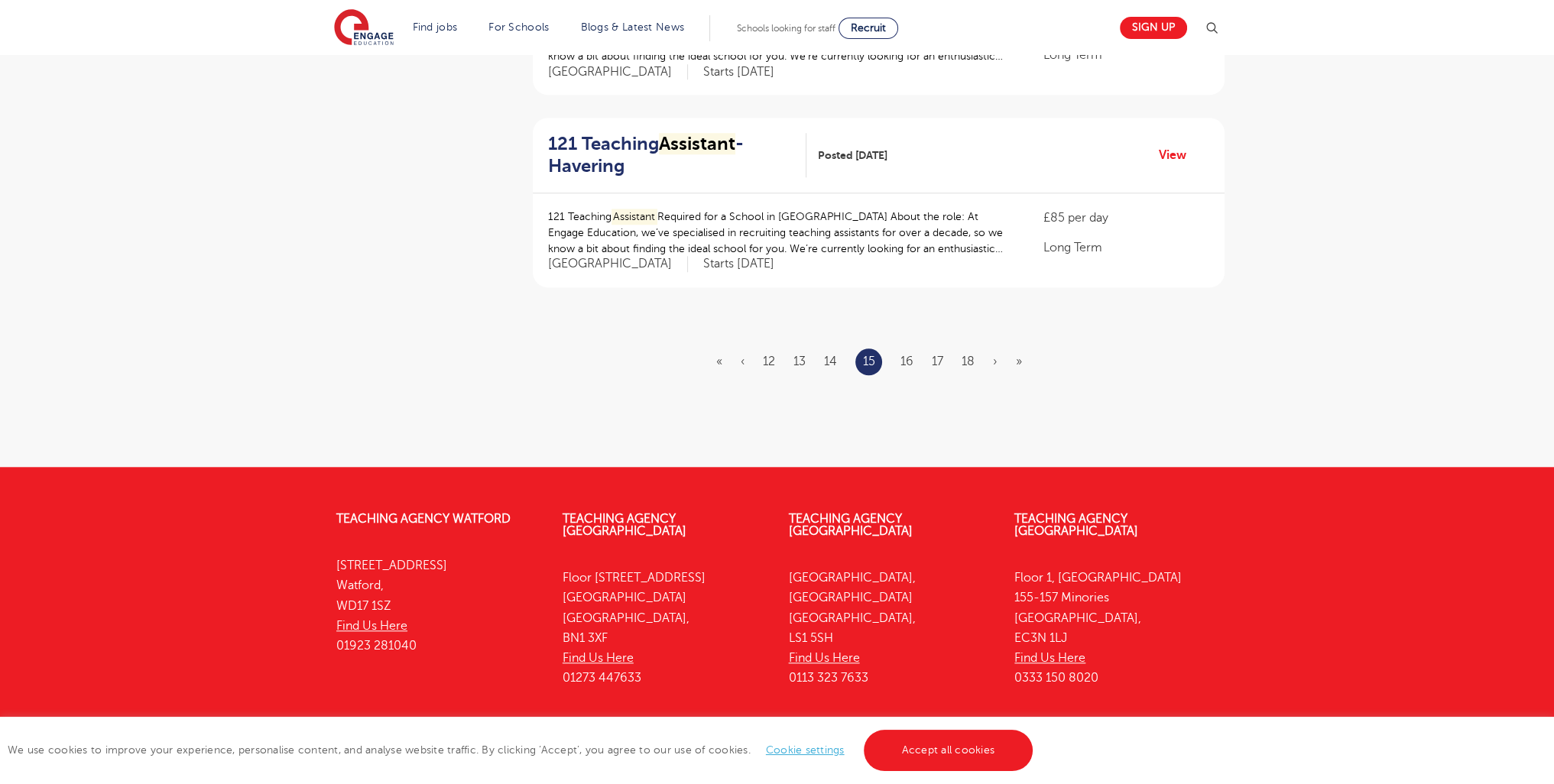
scroll to position [0, 0]
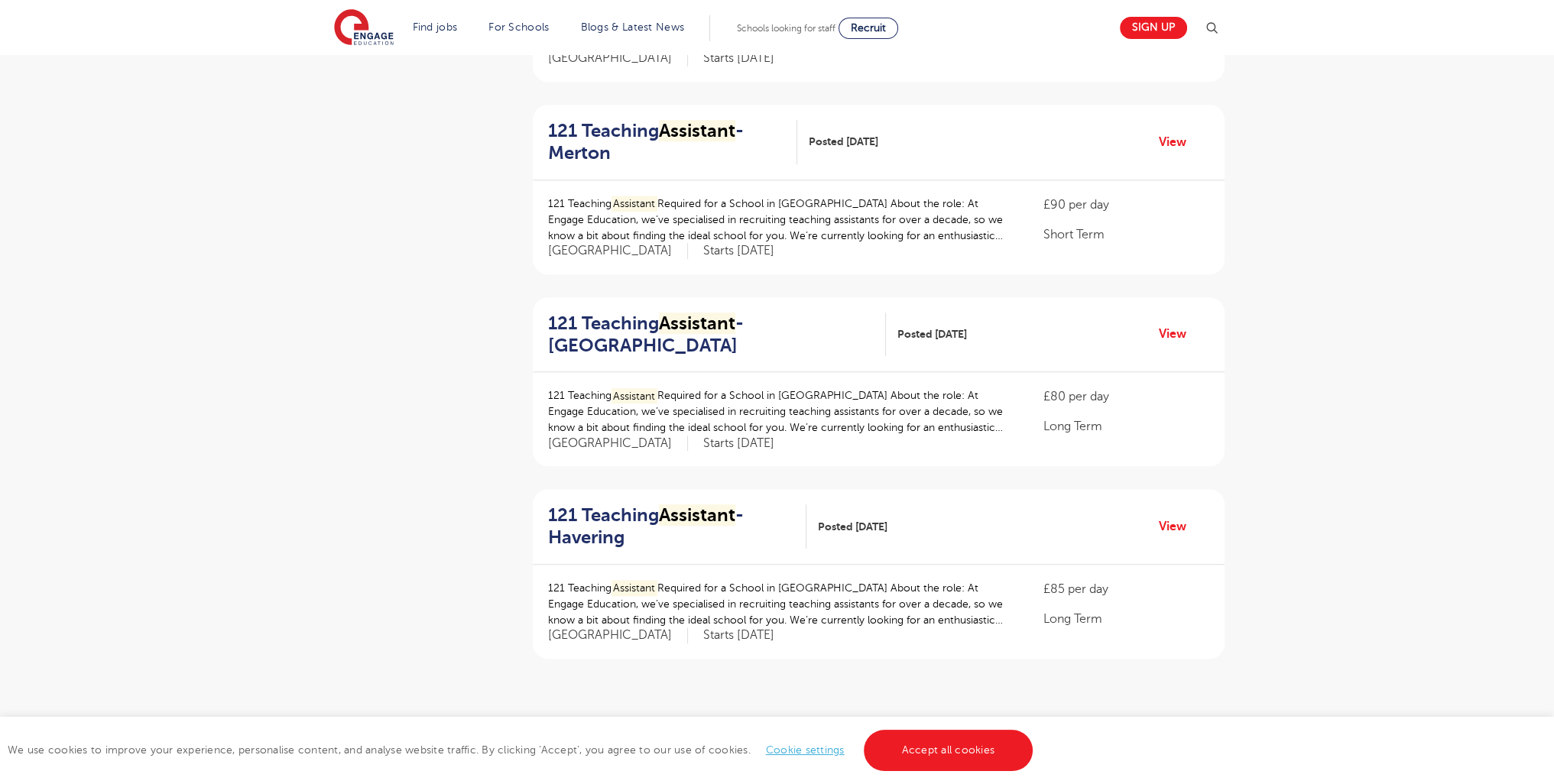
scroll to position [1706, 0]
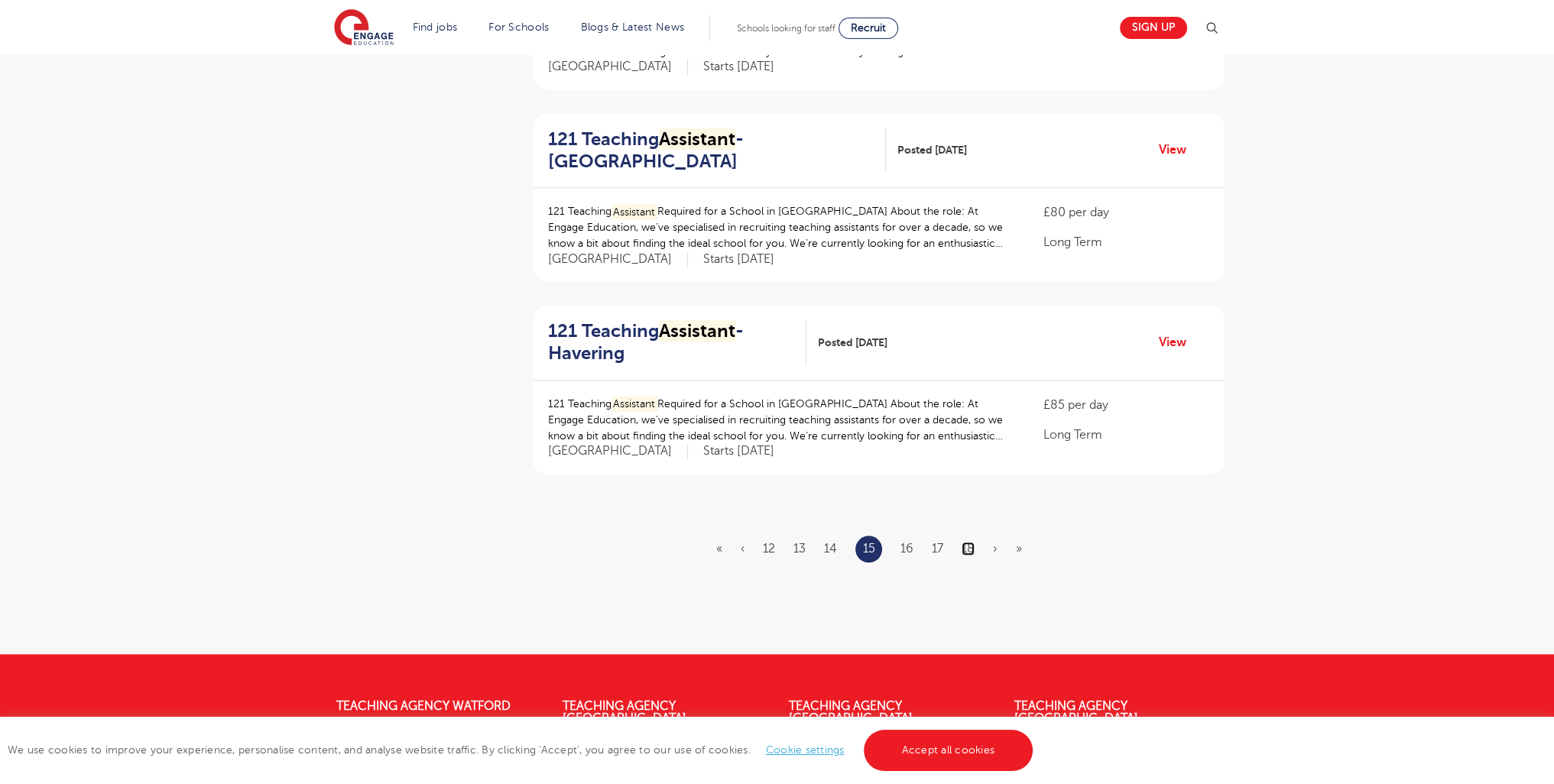
click at [970, 541] on link "18" at bounding box center [968, 548] width 13 height 14
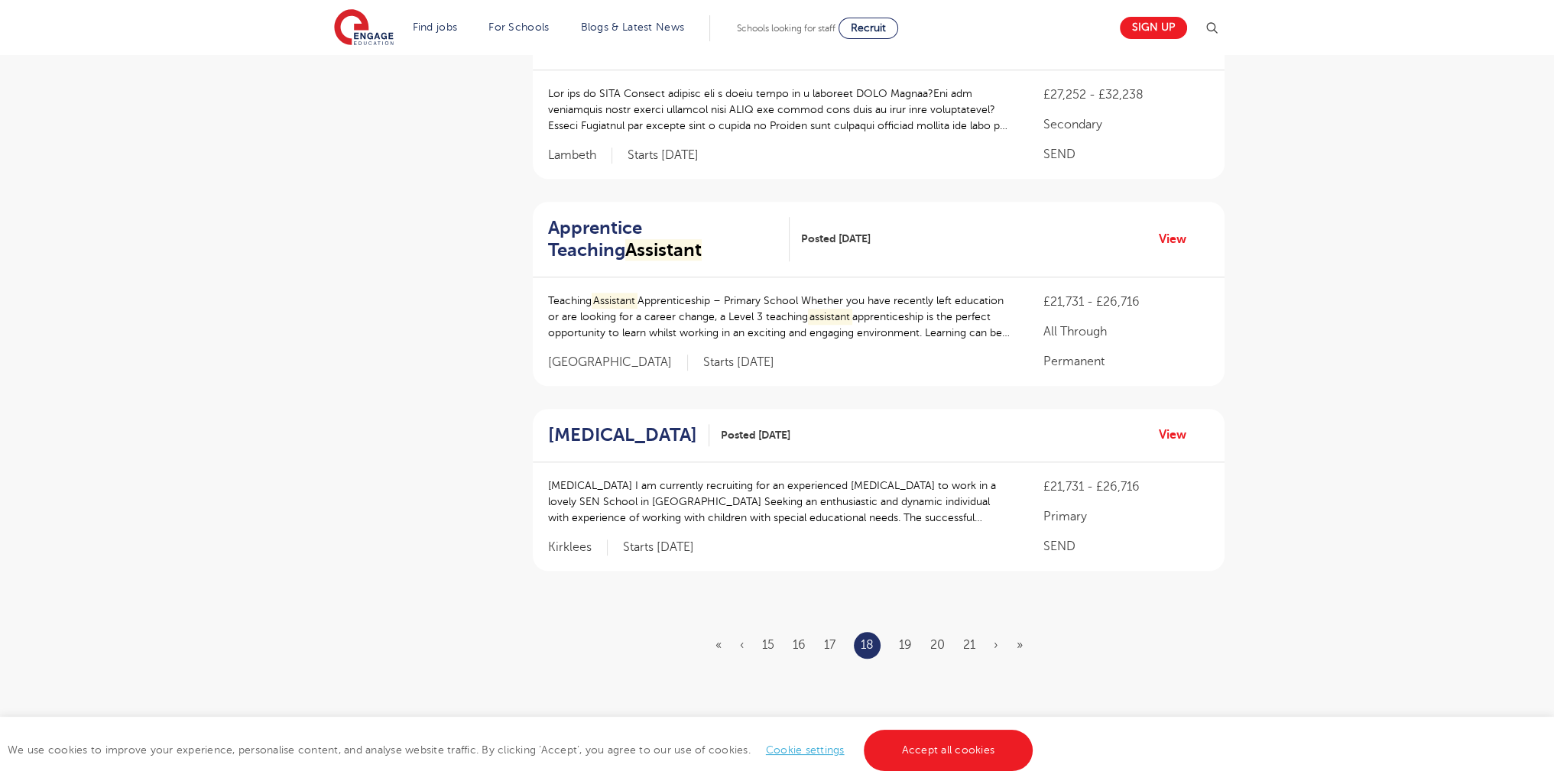
scroll to position [1791, 0]
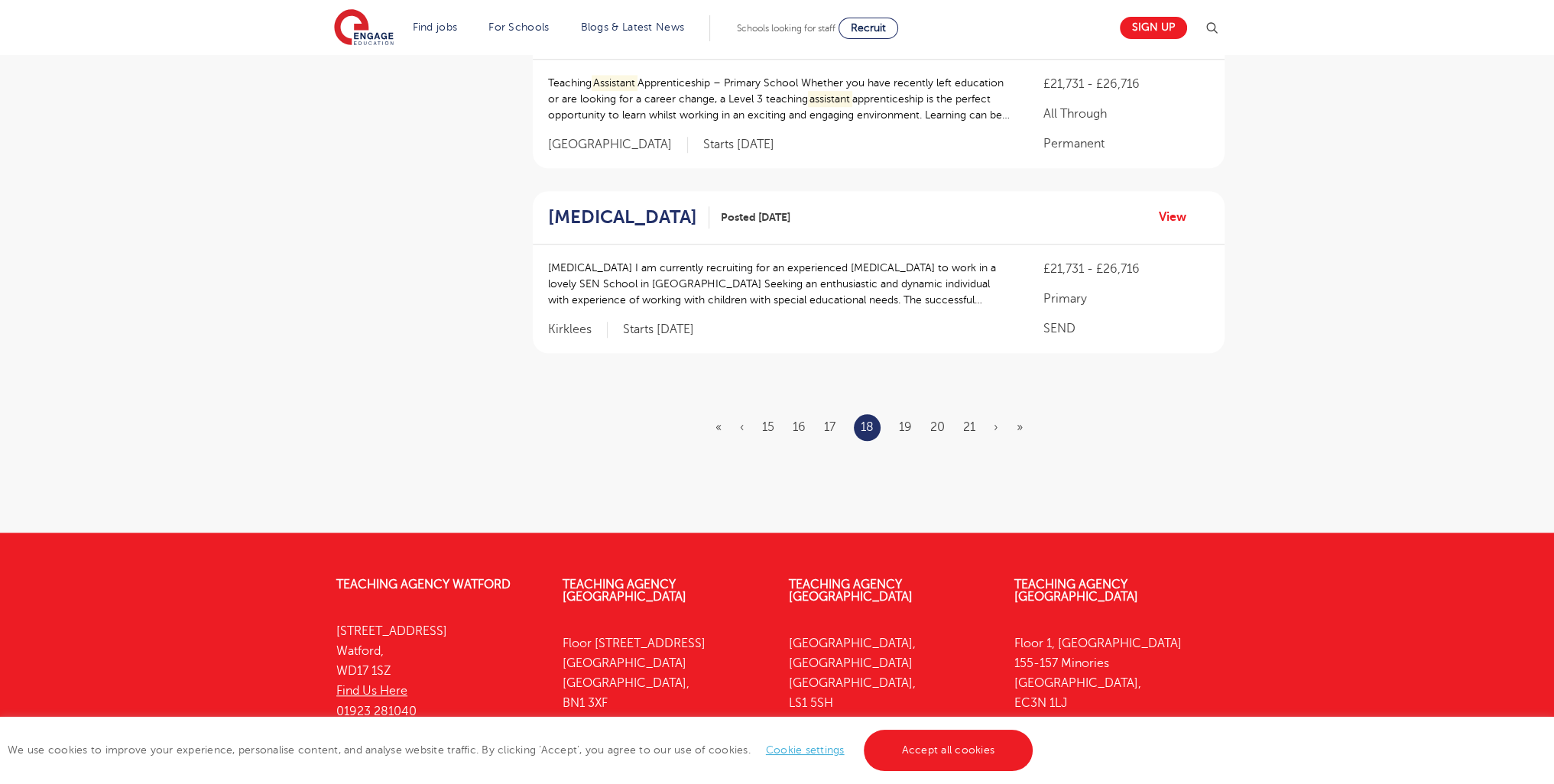
click at [968, 437] on li "21" at bounding box center [969, 427] width 12 height 20
click at [968, 434] on link "21" at bounding box center [969, 427] width 12 height 14
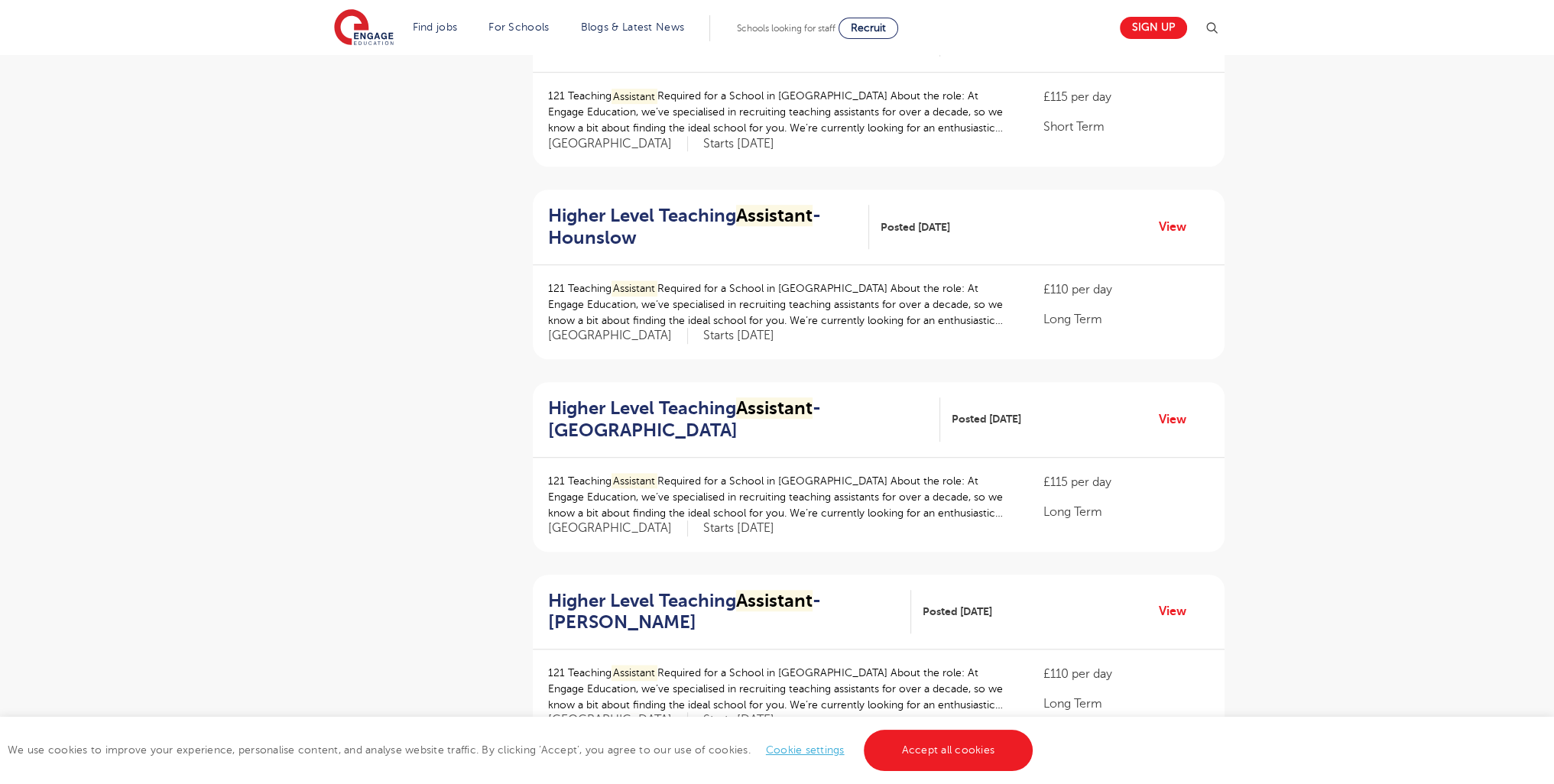
scroll to position [1817, 0]
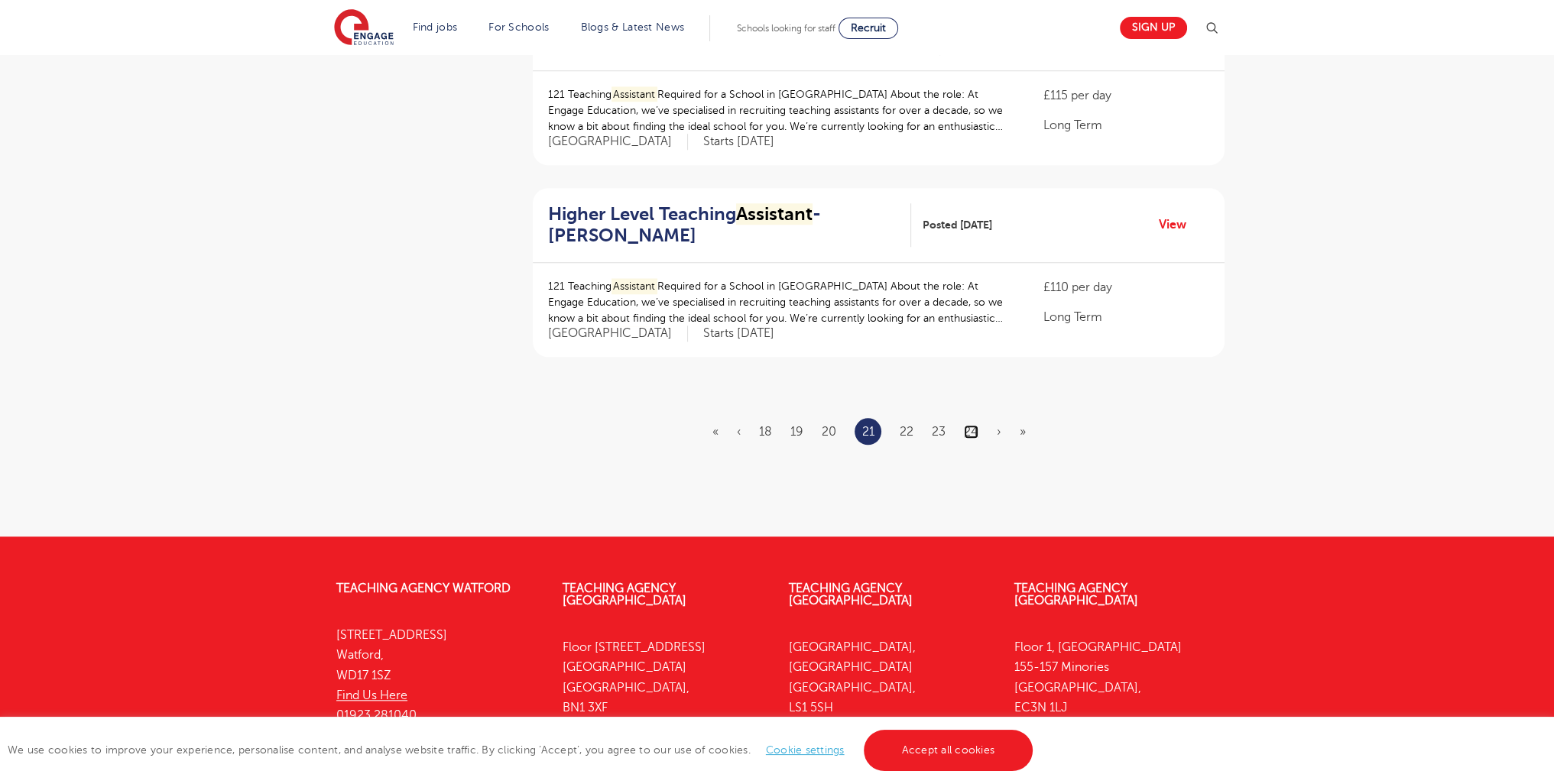
click at [970, 429] on link "24" at bounding box center [971, 431] width 15 height 14
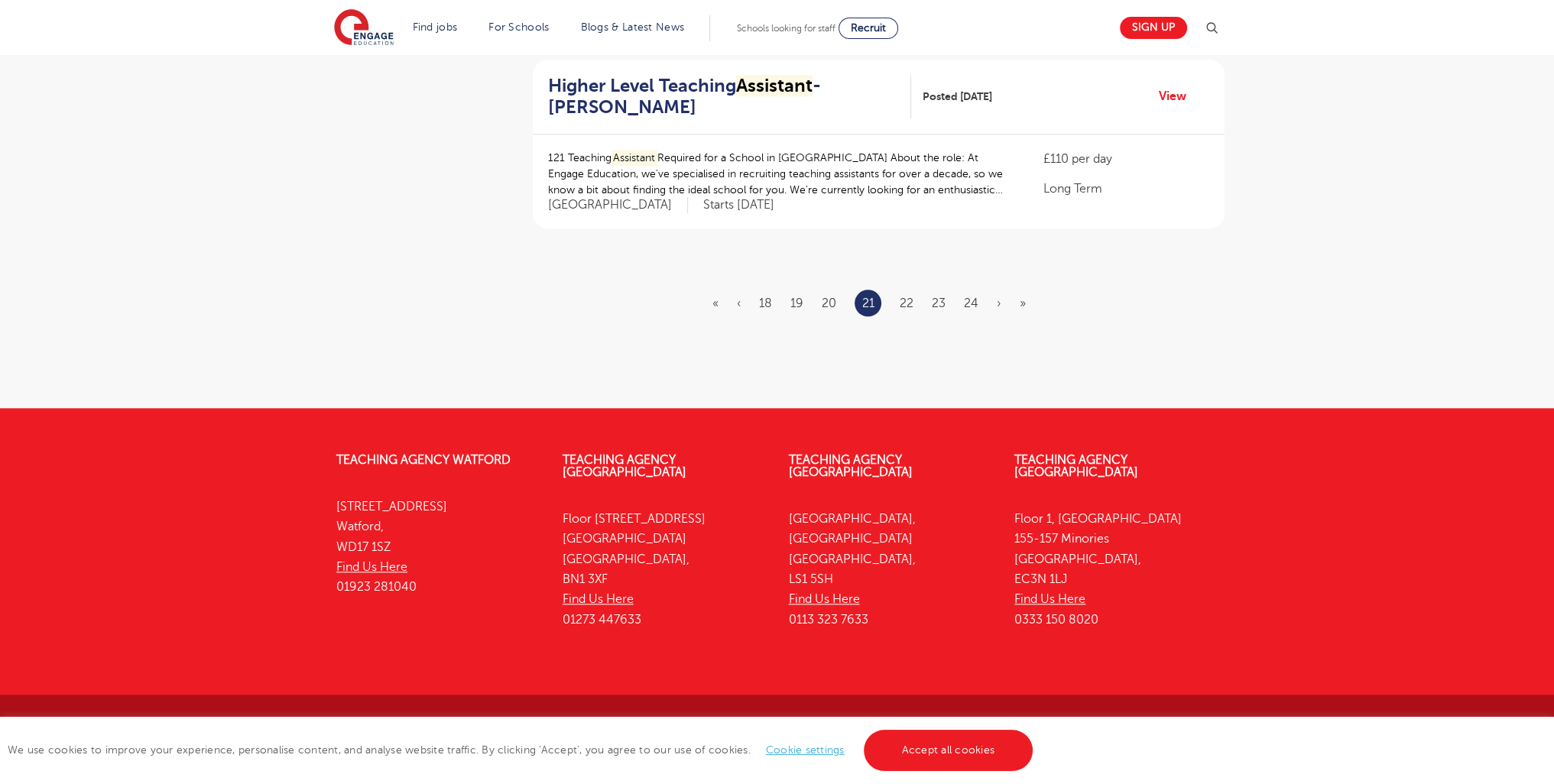
scroll to position [1872, 0]
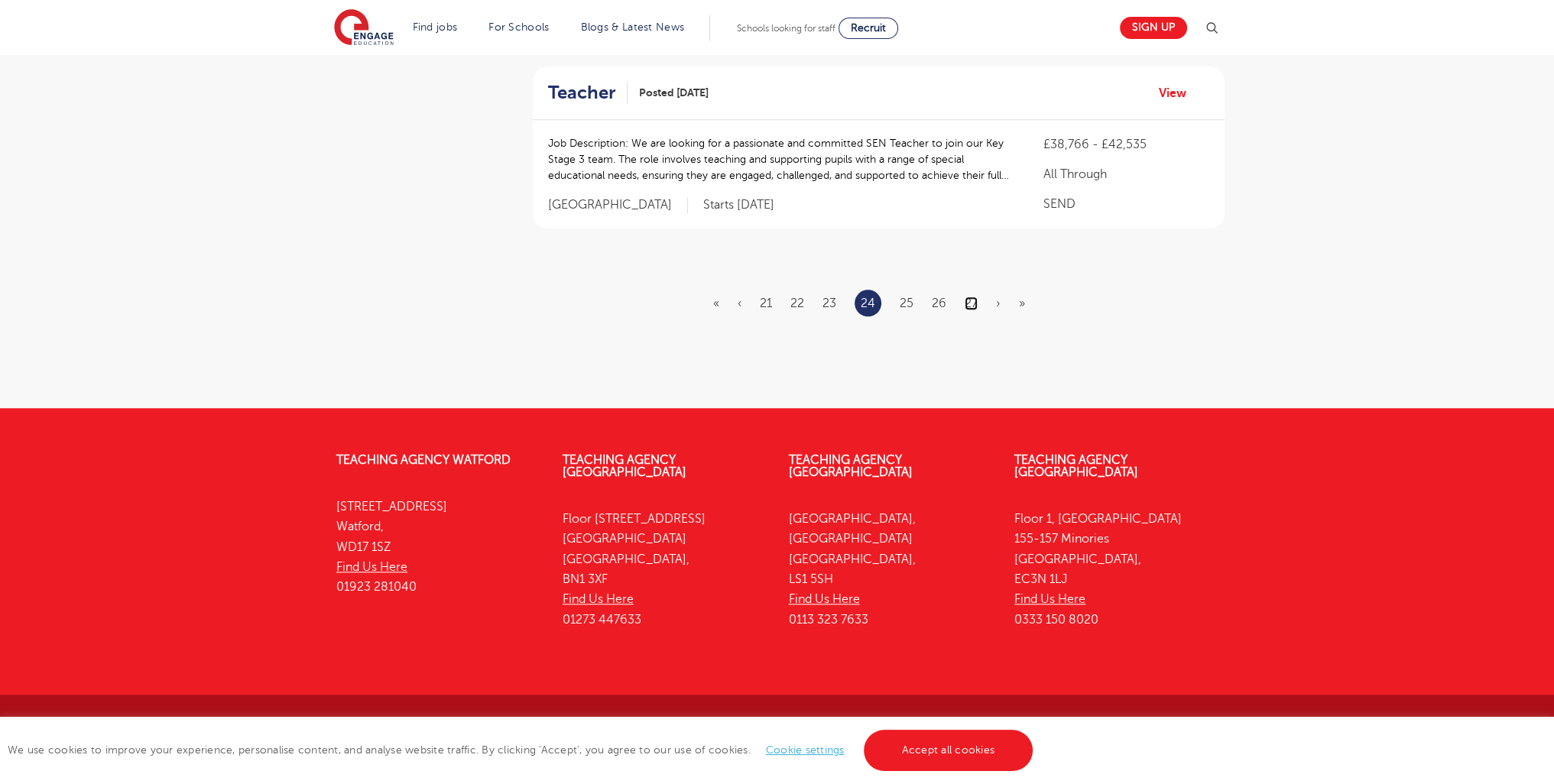
click at [971, 303] on link "27" at bounding box center [971, 303] width 13 height 14
click at [972, 304] on link "27" at bounding box center [971, 303] width 13 height 14
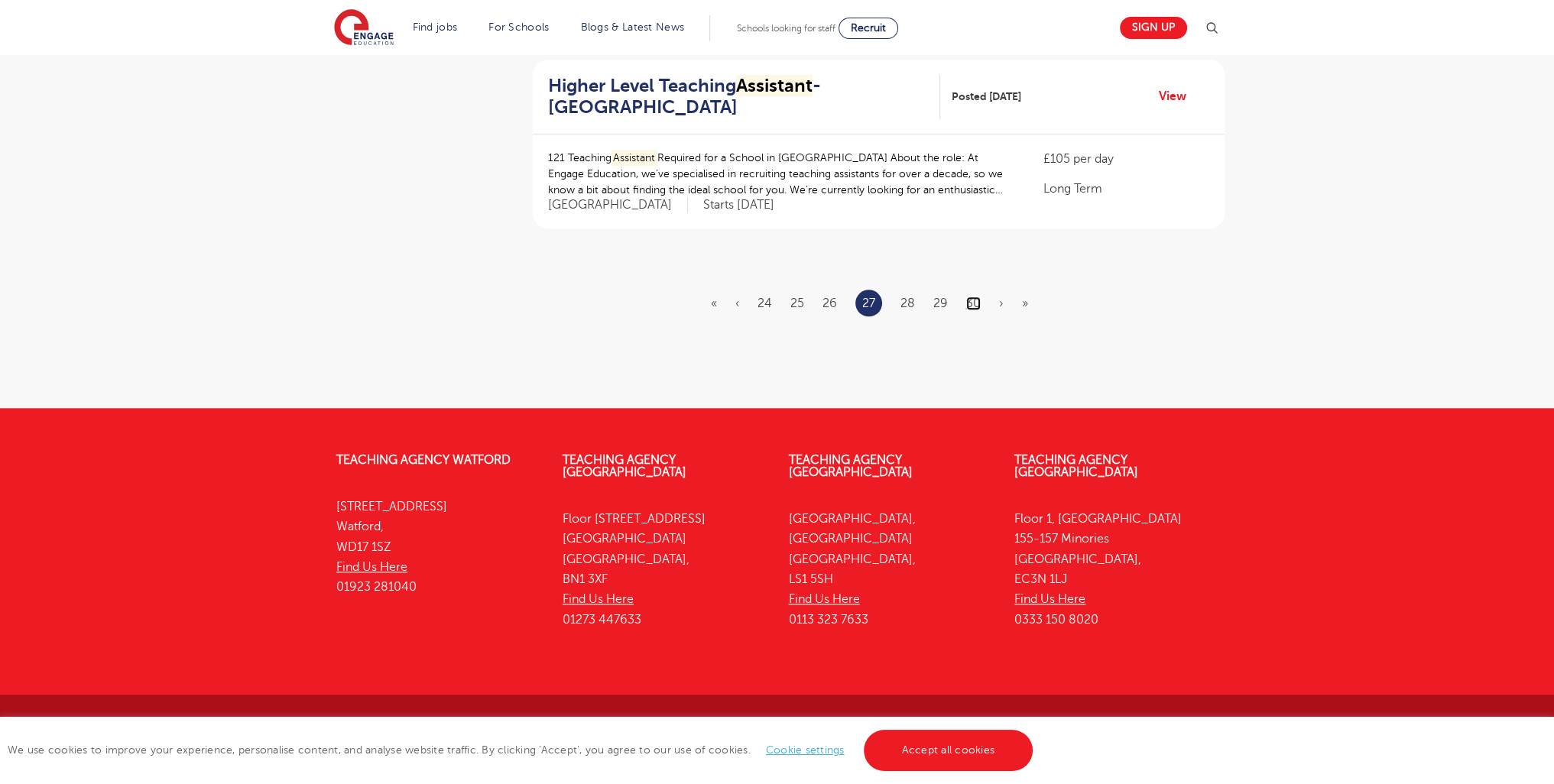
click at [972, 300] on link "30" at bounding box center [973, 303] width 15 height 14
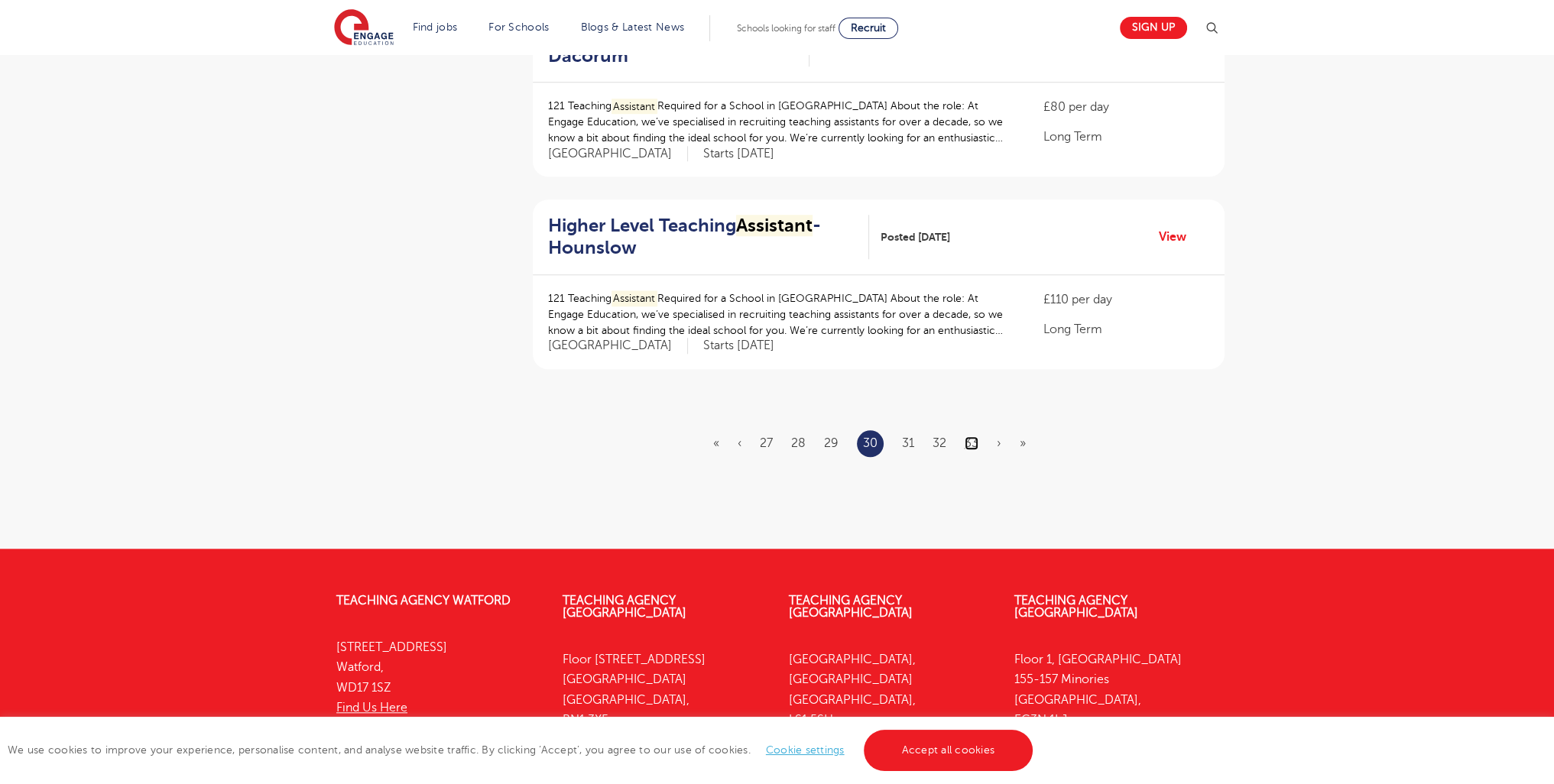
click at [966, 436] on link "33" at bounding box center [971, 442] width 14 height 14
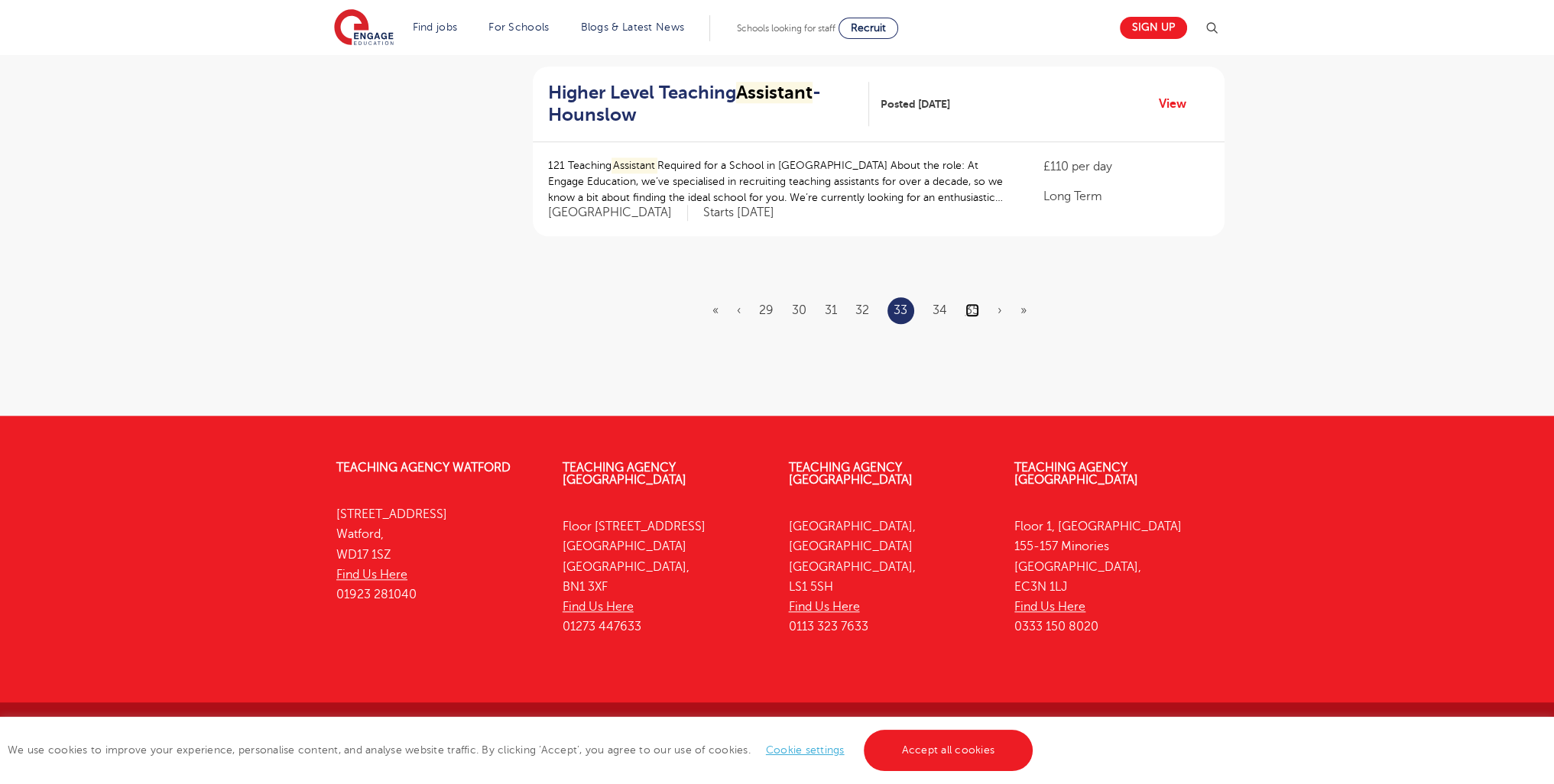
click at [974, 308] on link "35" at bounding box center [972, 310] width 14 height 14
